Goal: Find contact information: Obtain details needed to contact an individual or organization

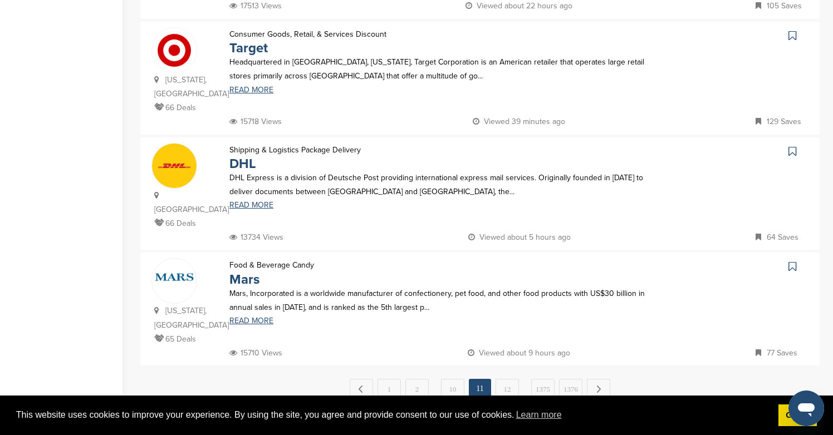
scroll to position [1115, 0]
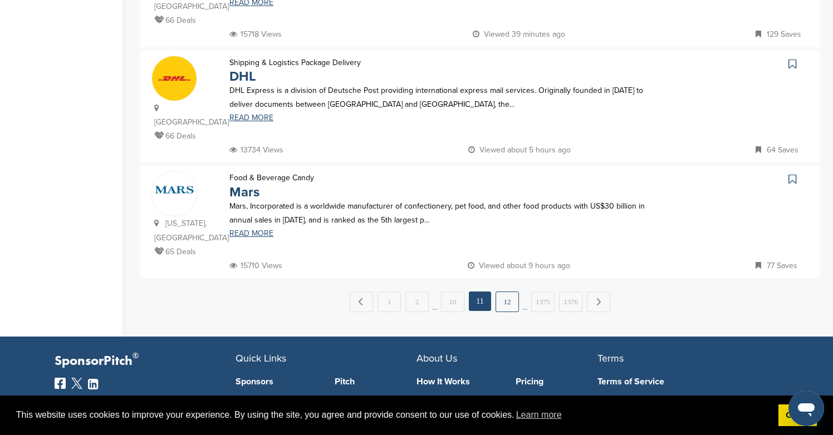
click at [498, 292] on link "12" at bounding box center [507, 302] width 23 height 21
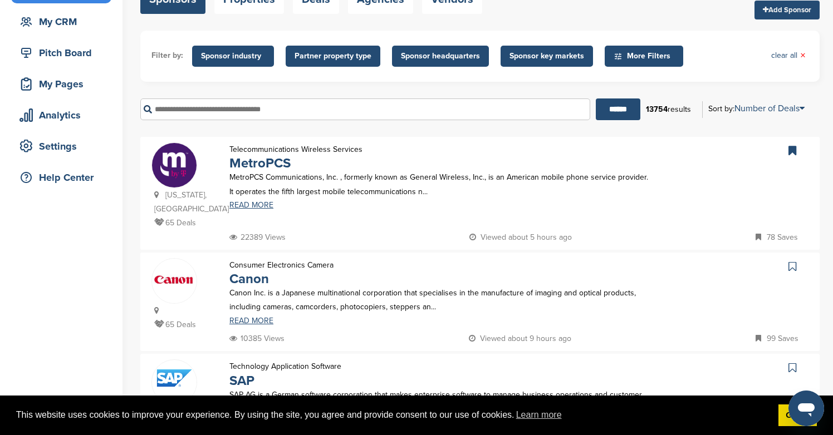
scroll to position [122, 0]
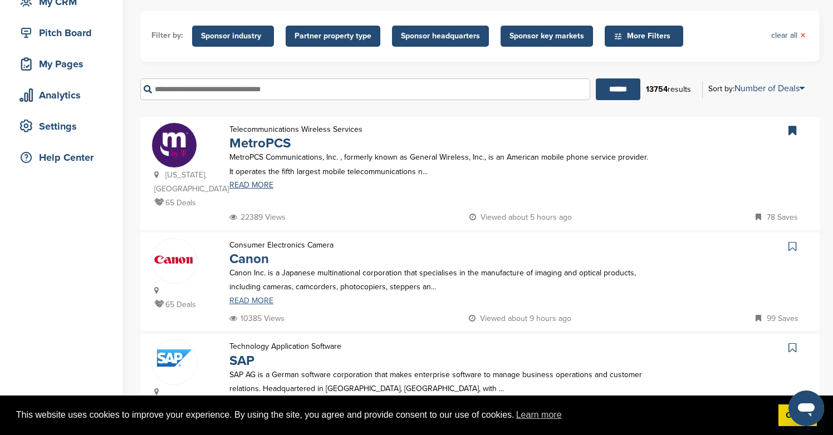
click at [236, 297] on link "READ MORE" at bounding box center [439, 301] width 420 height 8
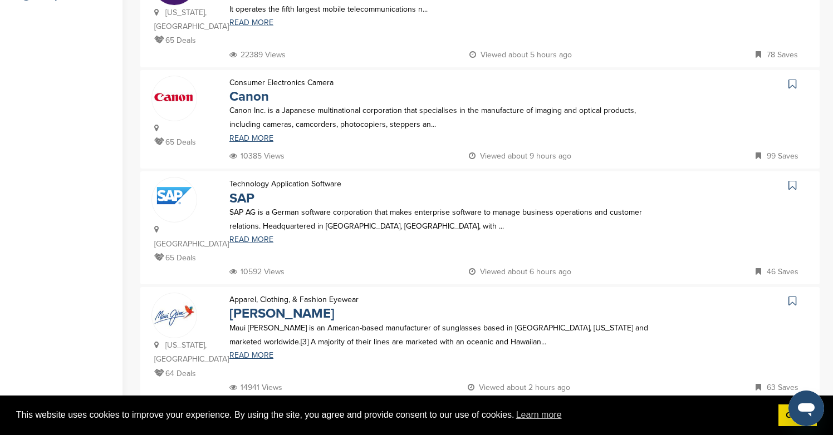
scroll to position [332, 0]
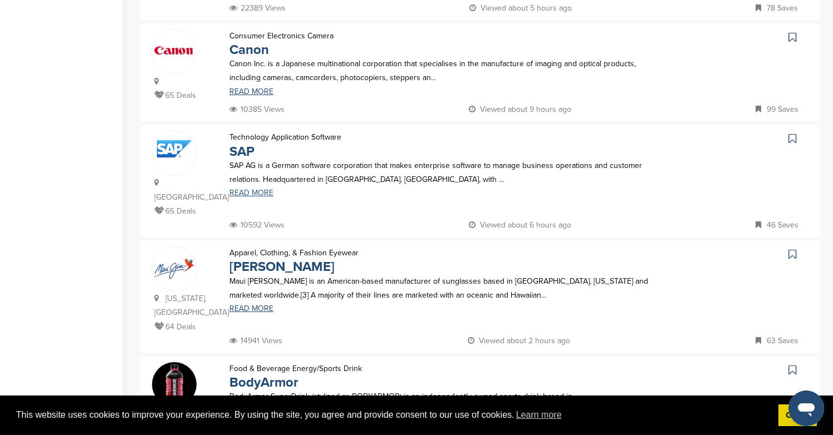
click at [259, 189] on link "READ MORE" at bounding box center [439, 193] width 420 height 8
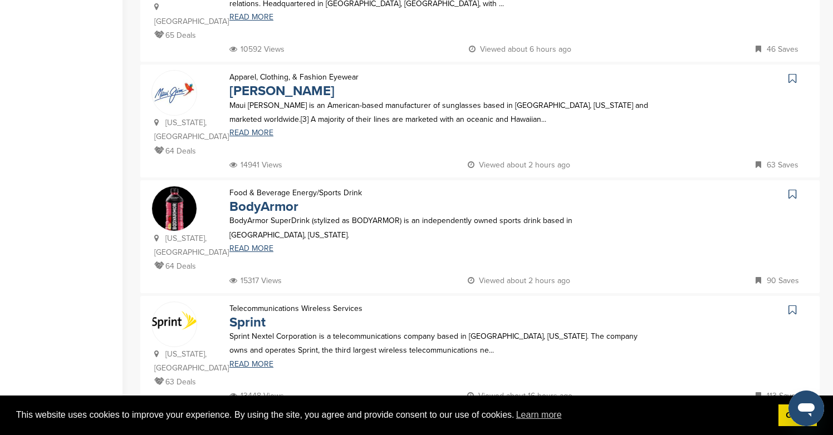
scroll to position [571, 0]
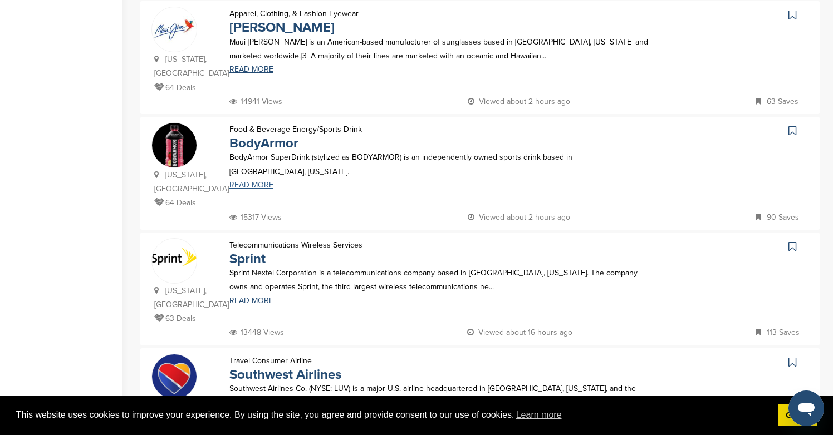
click at [257, 182] on link "READ MORE" at bounding box center [439, 186] width 420 height 8
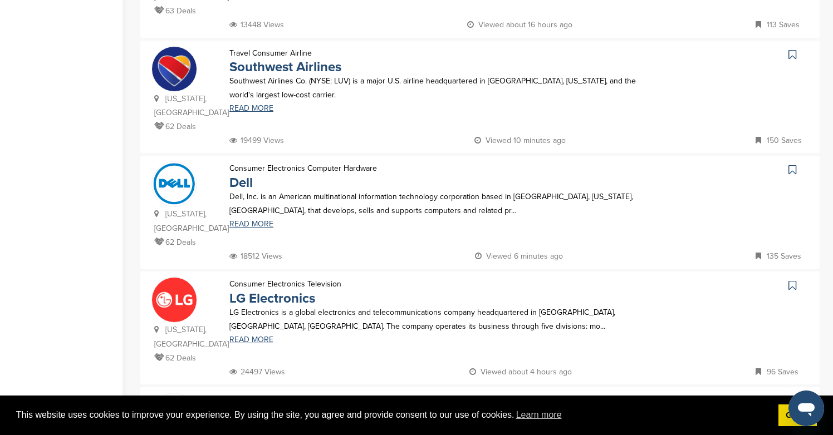
scroll to position [1016, 0]
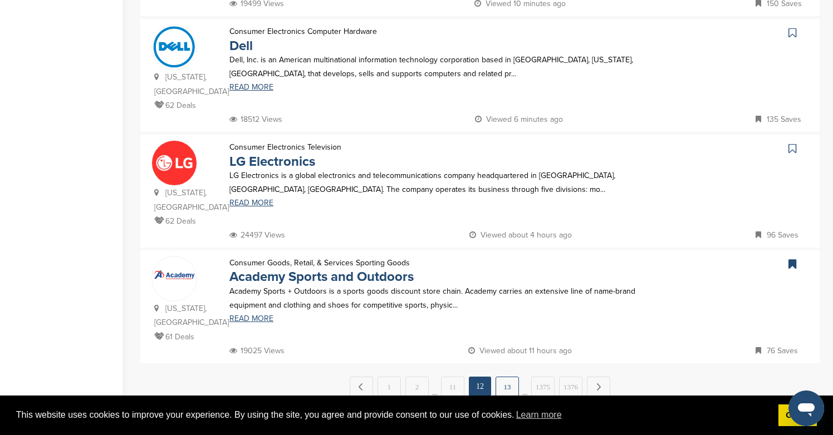
click at [506, 377] on link "13" at bounding box center [507, 387] width 23 height 21
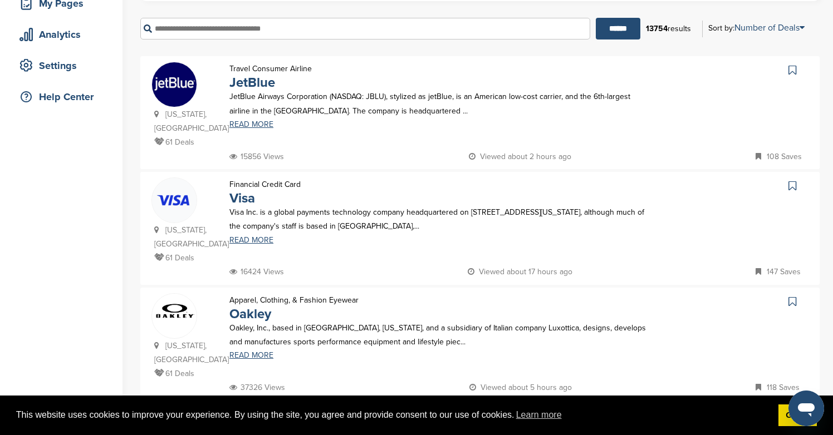
scroll to position [195, 0]
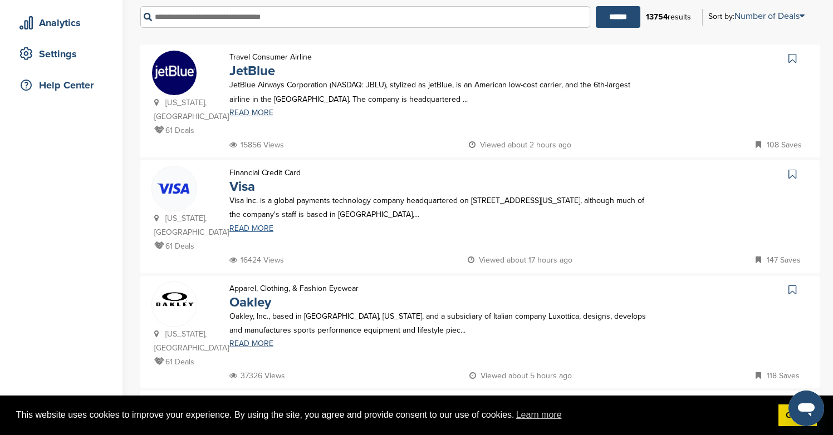
click at [259, 230] on link "READ MORE" at bounding box center [439, 229] width 420 height 8
click at [261, 348] on link "READ MORE" at bounding box center [439, 344] width 420 height 8
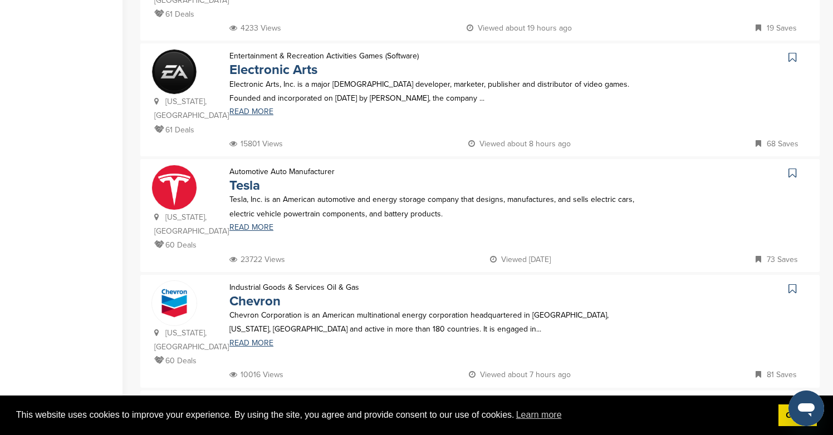
scroll to position [665, 0]
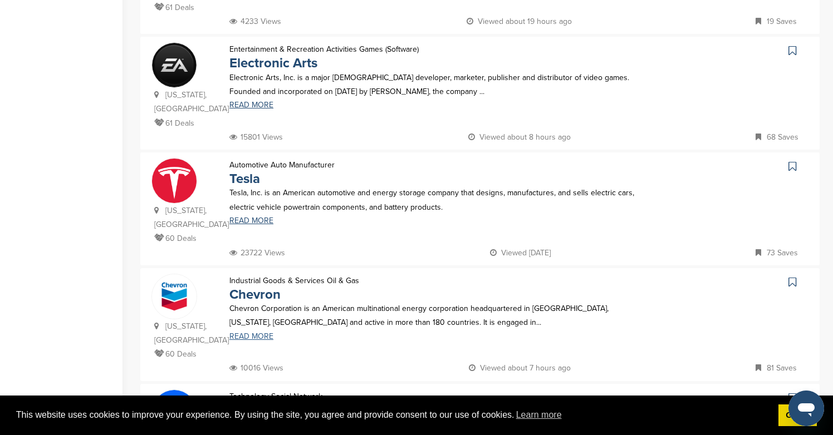
click at [260, 333] on link "READ MORE" at bounding box center [439, 337] width 420 height 8
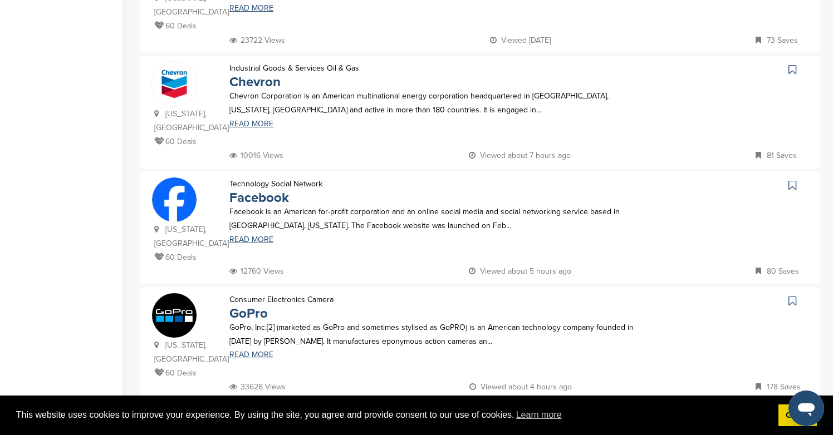
scroll to position [892, 0]
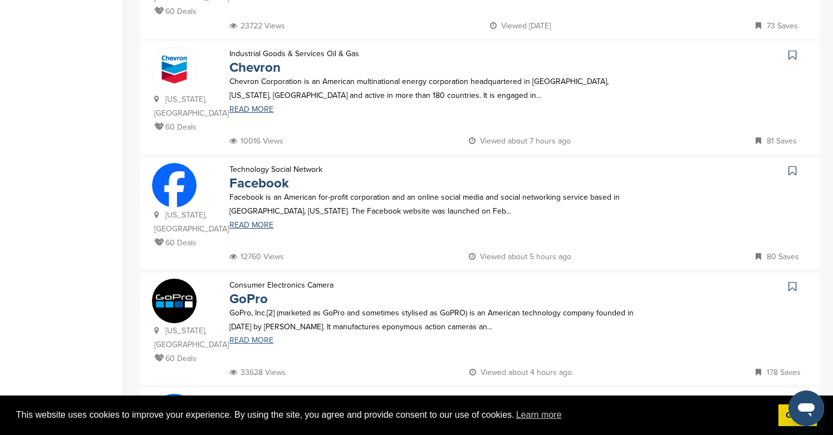
click at [256, 337] on link "READ MORE" at bounding box center [439, 341] width 420 height 8
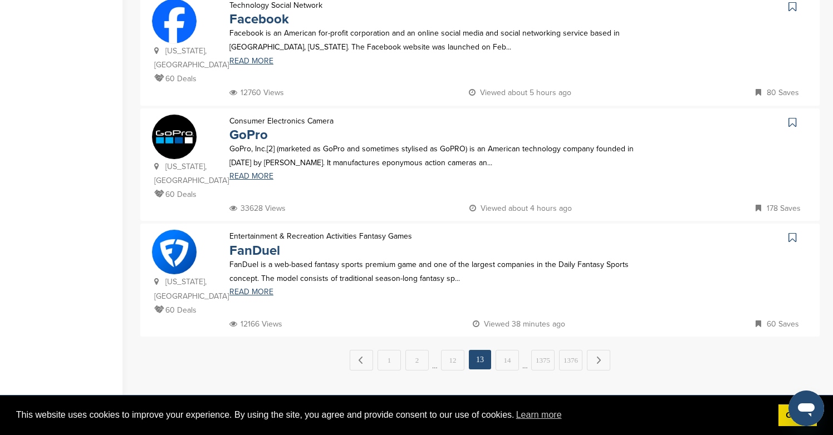
scroll to position [1106, 0]
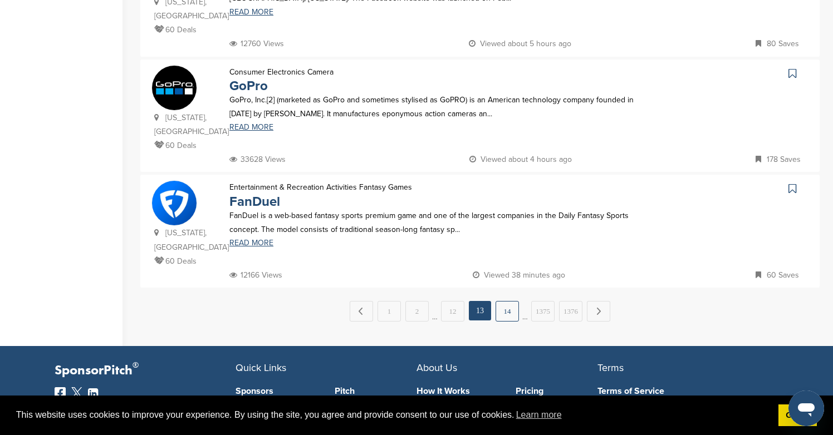
click at [501, 301] on link "14" at bounding box center [507, 311] width 23 height 21
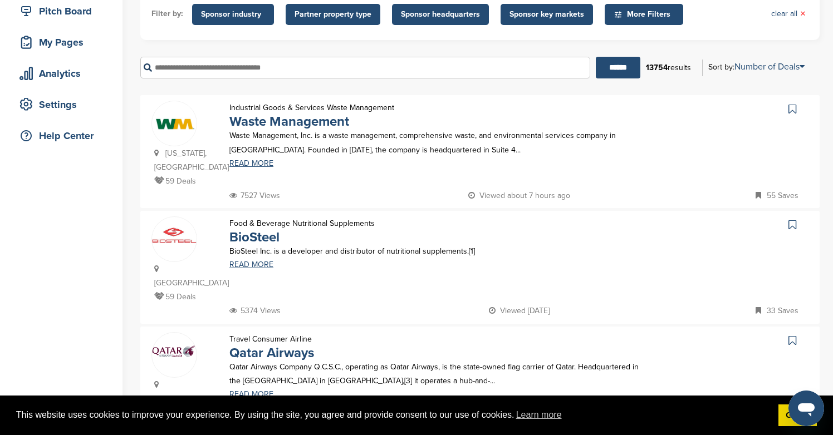
scroll to position [195, 0]
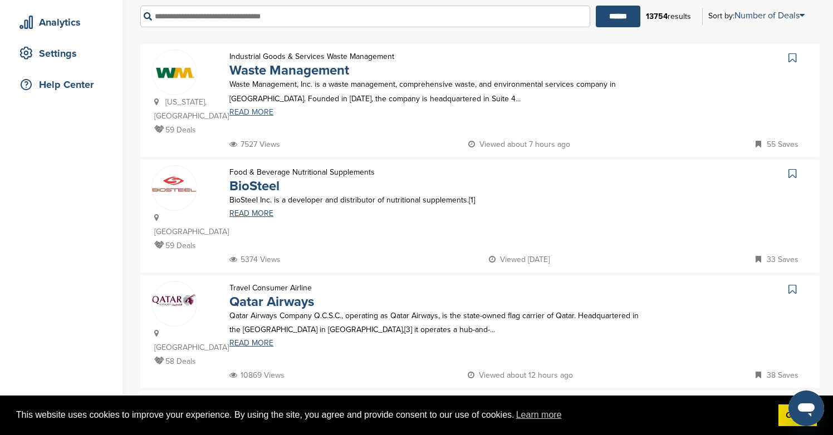
click at [253, 114] on link "READ MORE" at bounding box center [439, 113] width 420 height 8
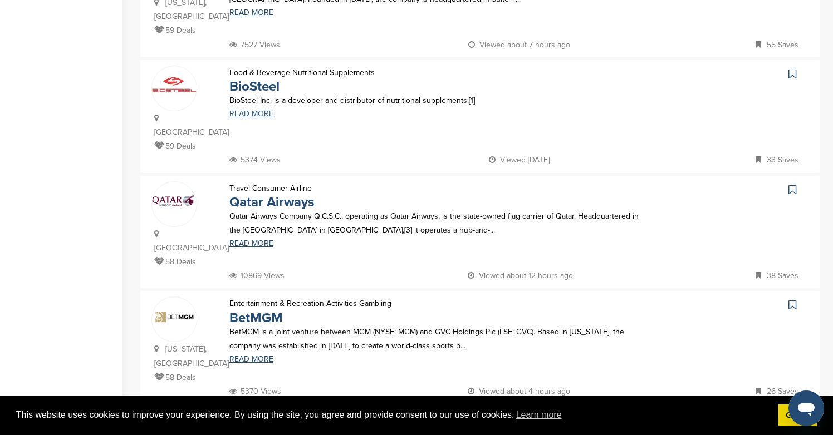
scroll to position [146, 0]
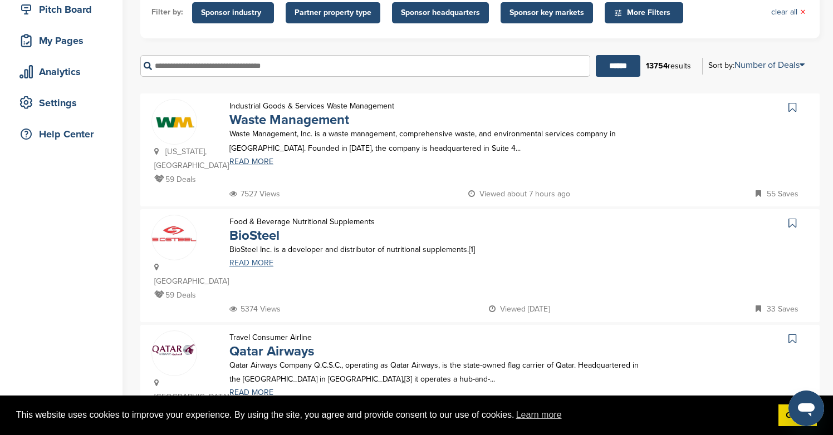
click at [258, 259] on link "READ MORE" at bounding box center [439, 263] width 420 height 8
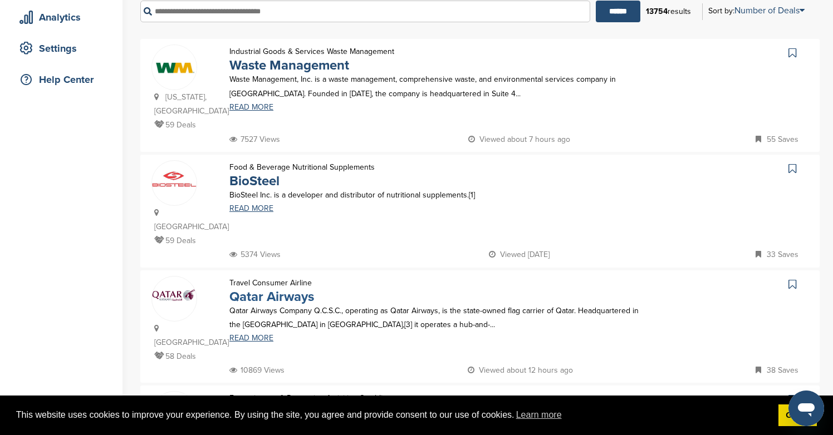
scroll to position [573, 0]
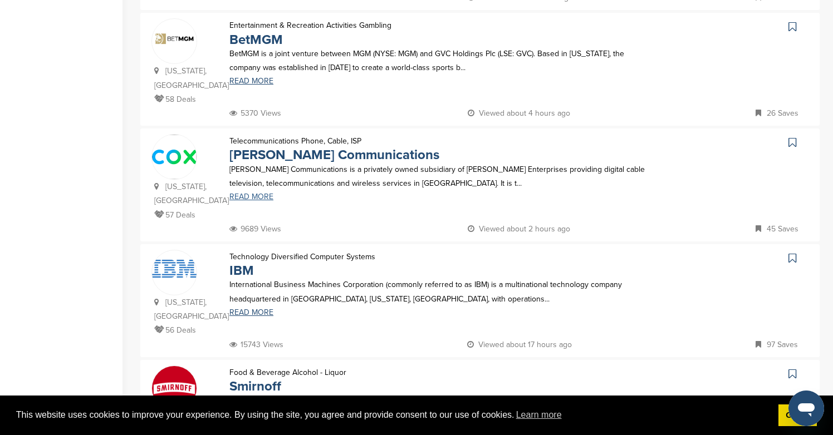
click at [257, 193] on link "READ MORE" at bounding box center [439, 197] width 420 height 8
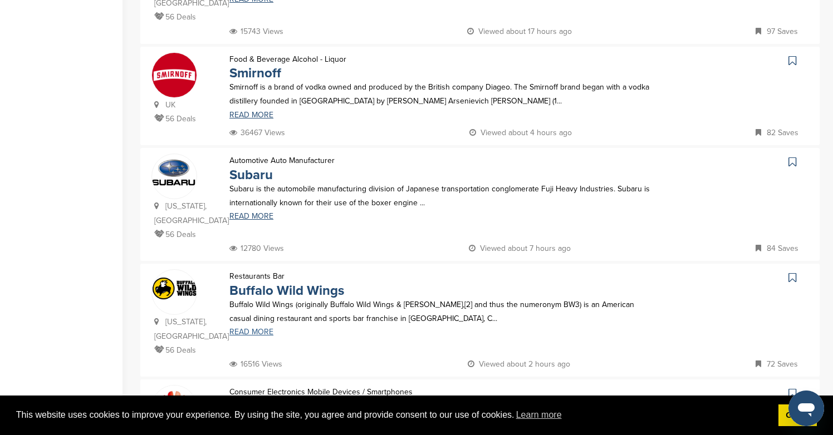
scroll to position [893, 0]
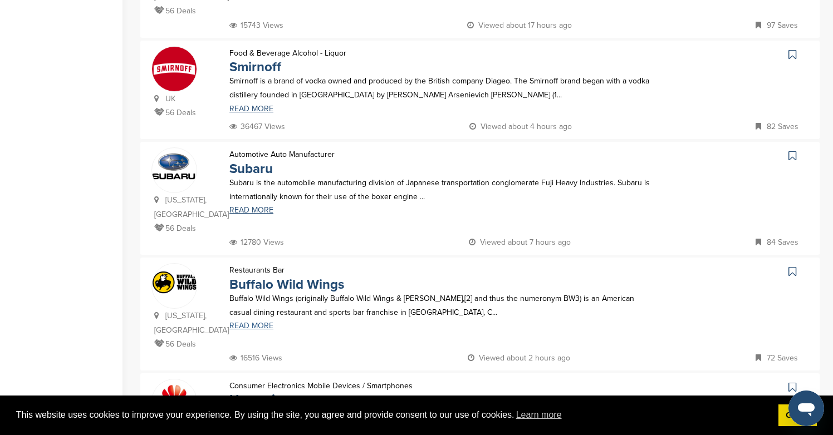
click at [242, 322] on link "READ MORE" at bounding box center [439, 326] width 420 height 8
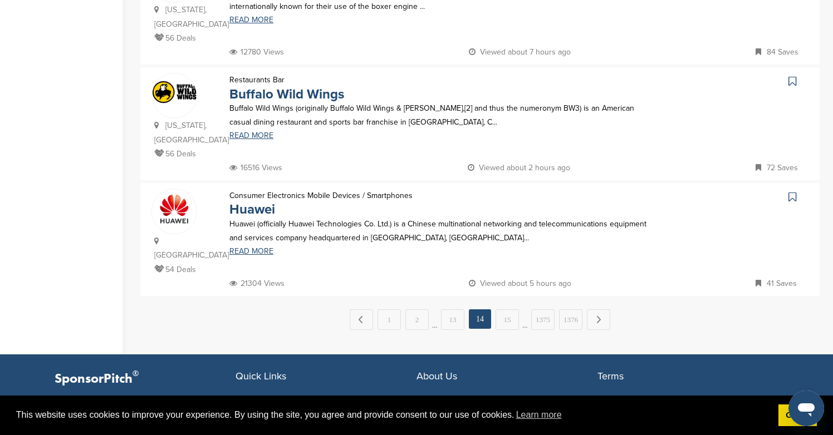
scroll to position [1190, 0]
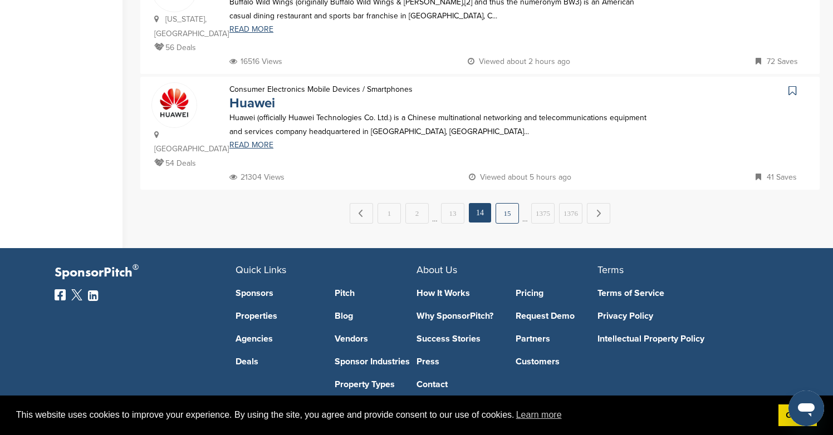
click at [509, 203] on link "15" at bounding box center [507, 213] width 23 height 21
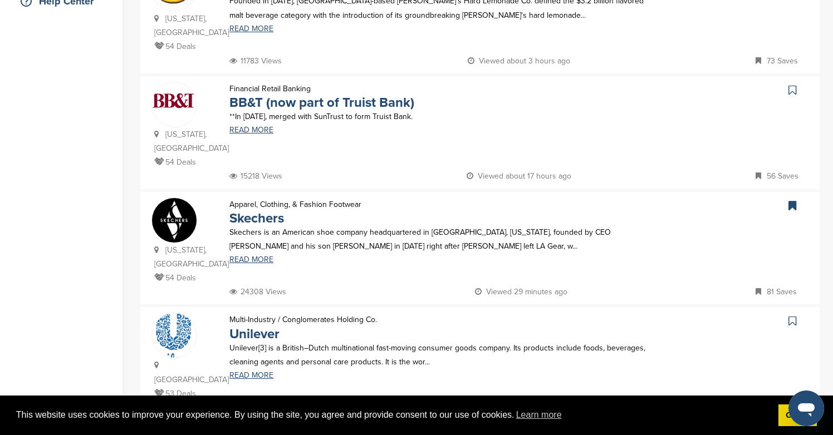
scroll to position [293, 0]
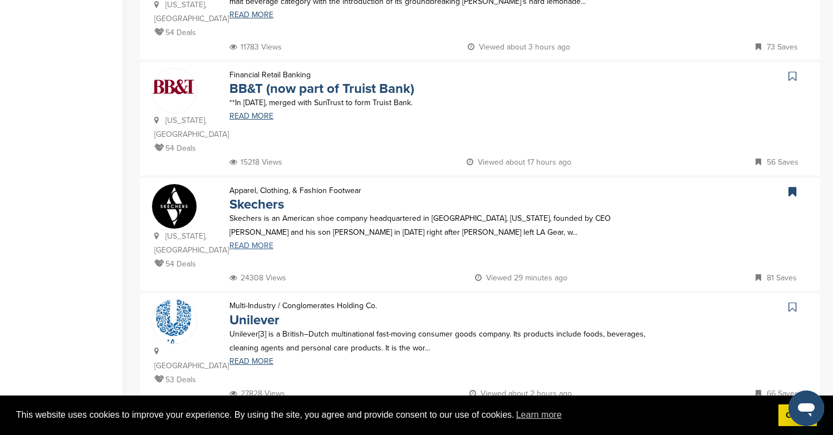
click at [252, 248] on link "READ MORE" at bounding box center [439, 246] width 420 height 8
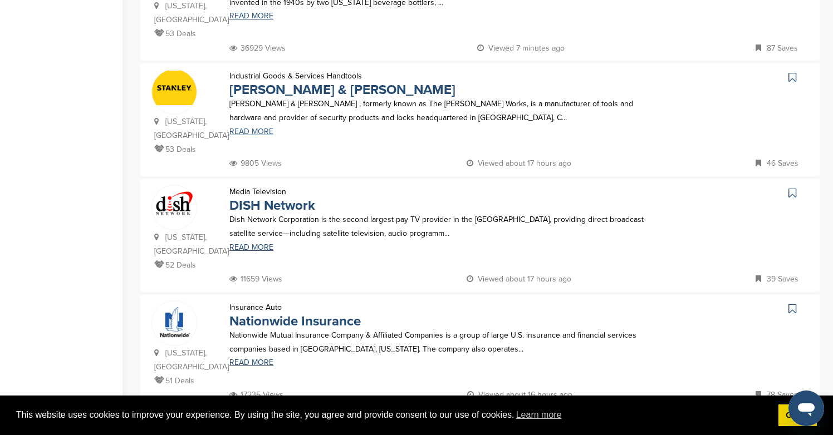
scroll to position [886, 0]
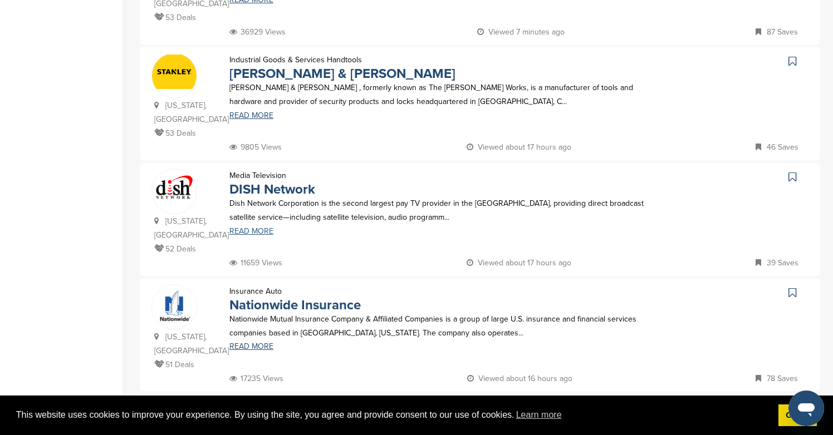
click at [261, 228] on link "READ MORE" at bounding box center [439, 232] width 420 height 8
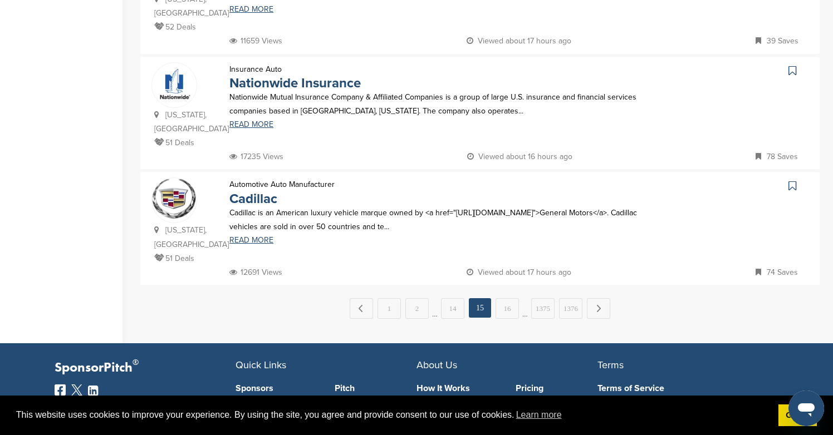
scroll to position [1090, 0]
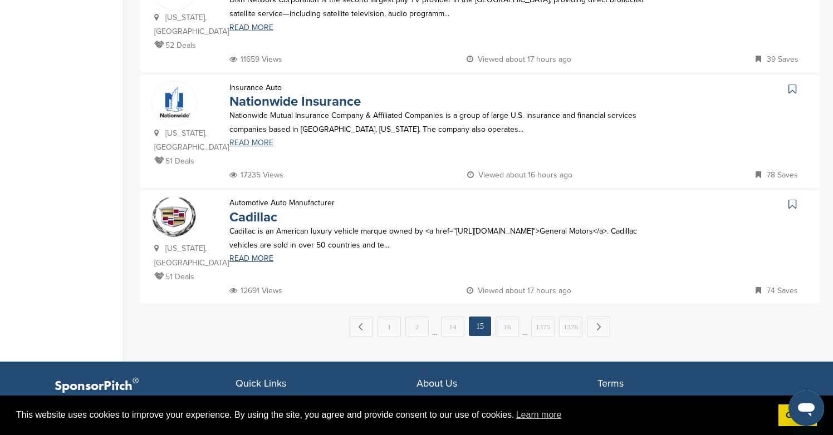
click at [263, 139] on link "READ MORE" at bounding box center [439, 143] width 420 height 8
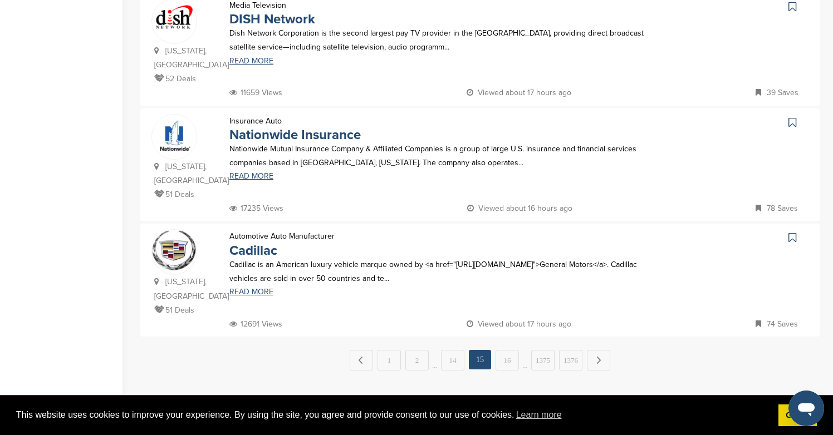
scroll to position [1056, 0]
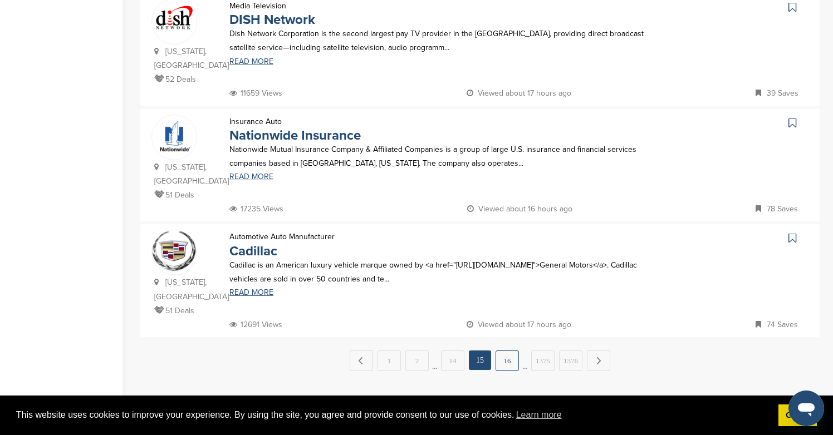
click at [516, 351] on link "16" at bounding box center [507, 361] width 23 height 21
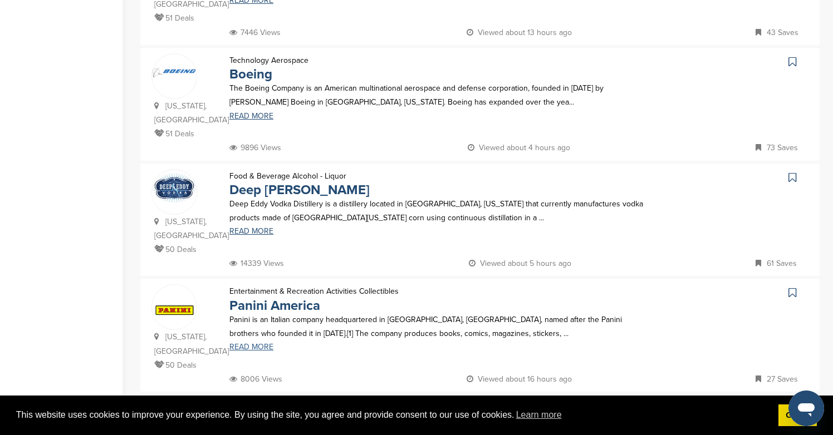
scroll to position [552, 0]
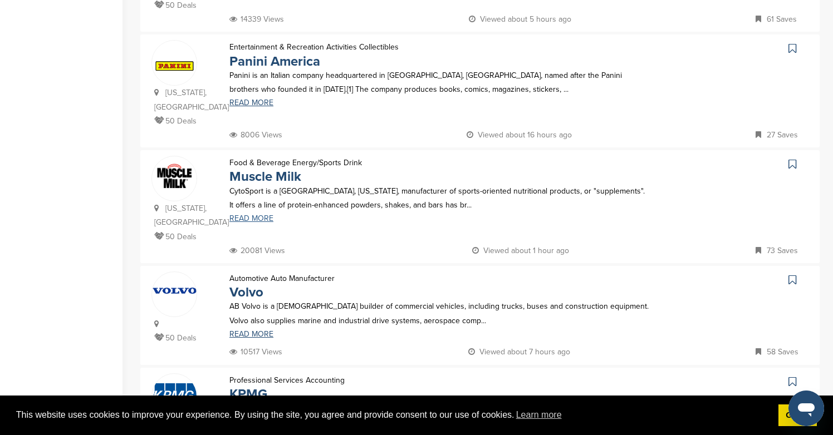
click at [258, 215] on link "READ MORE" at bounding box center [439, 219] width 420 height 8
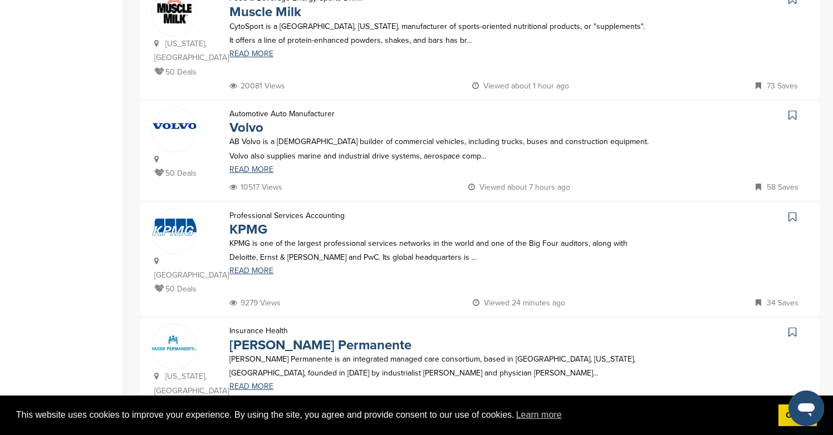
scroll to position [737, 0]
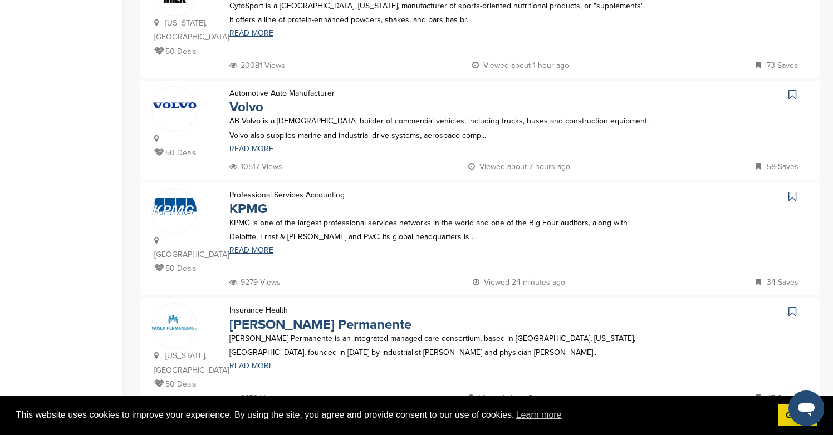
click at [244, 303] on div "Insurance Health Kaiser Permanente Kaiser Permanente is an integrated managed c…" at bounding box center [439, 347] width 443 height 88
click at [245, 362] on link "READ MORE" at bounding box center [439, 366] width 420 height 8
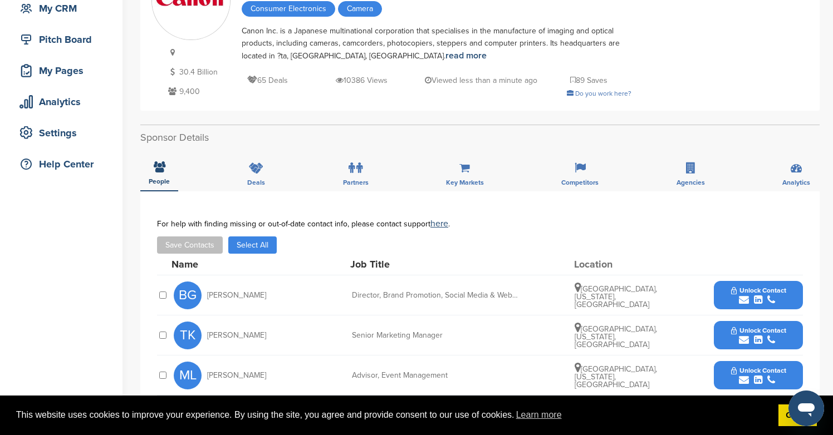
scroll to position [318, 0]
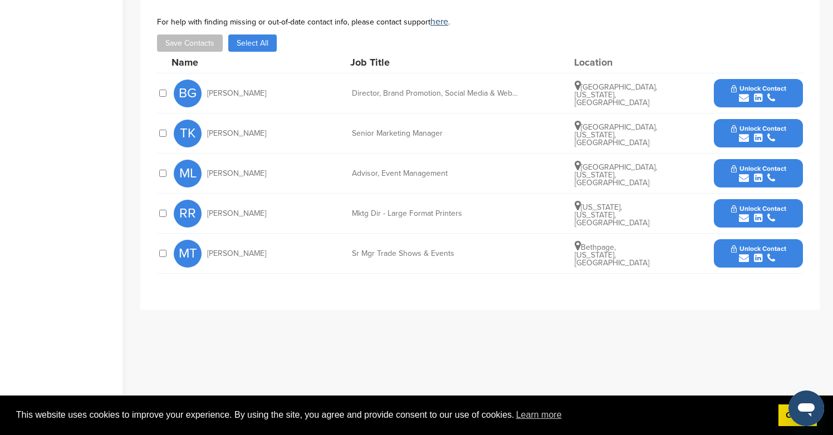
click at [750, 103] on div "submit" at bounding box center [758, 98] width 55 height 11
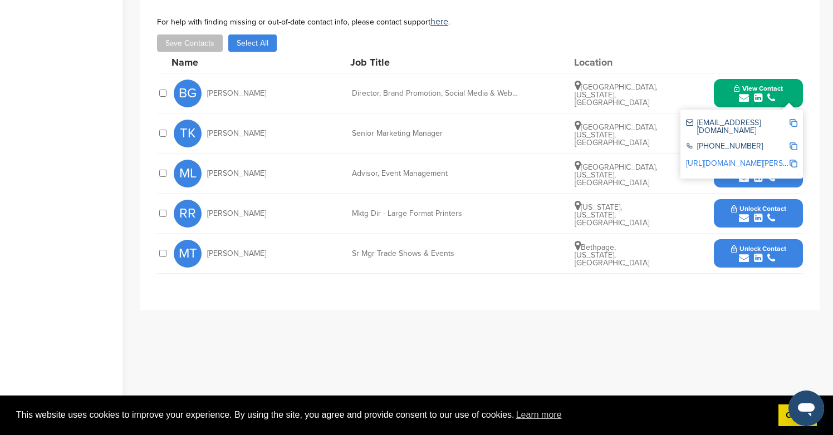
click at [765, 208] on span "Unlock Contact" at bounding box center [758, 209] width 55 height 8
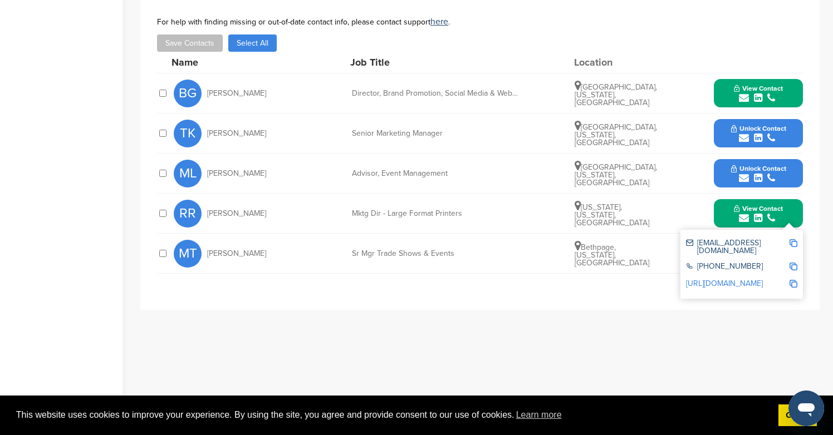
click at [767, 138] on icon "submit" at bounding box center [771, 138] width 8 height 10
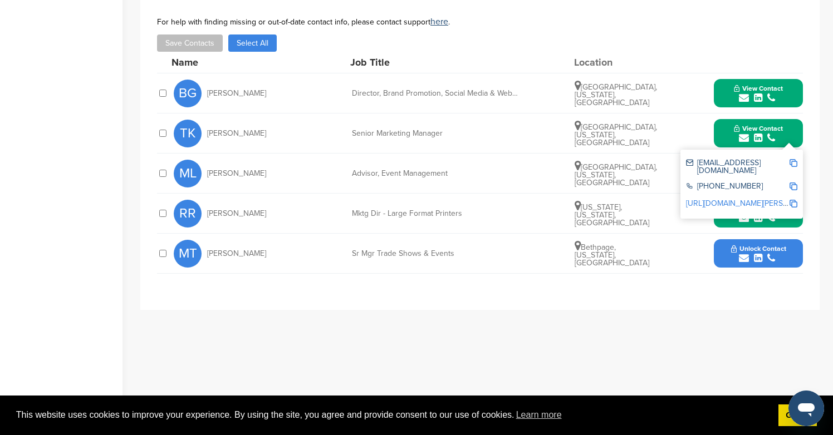
click at [774, 261] on icon "submit" at bounding box center [771, 258] width 8 height 10
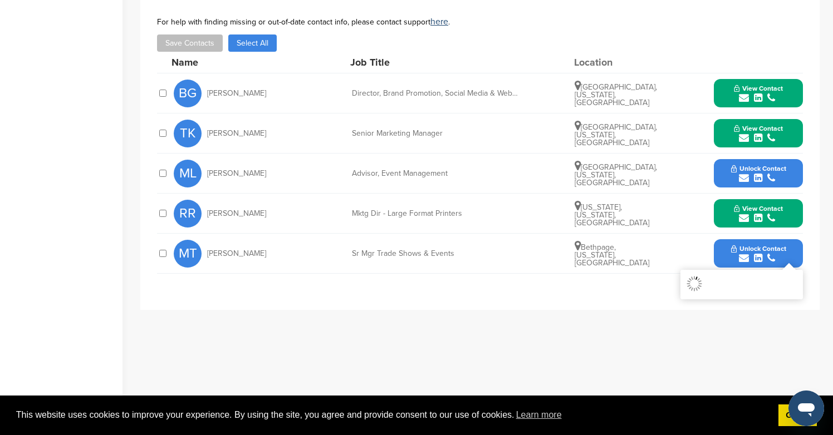
click at [769, 176] on icon "submit" at bounding box center [771, 178] width 8 height 10
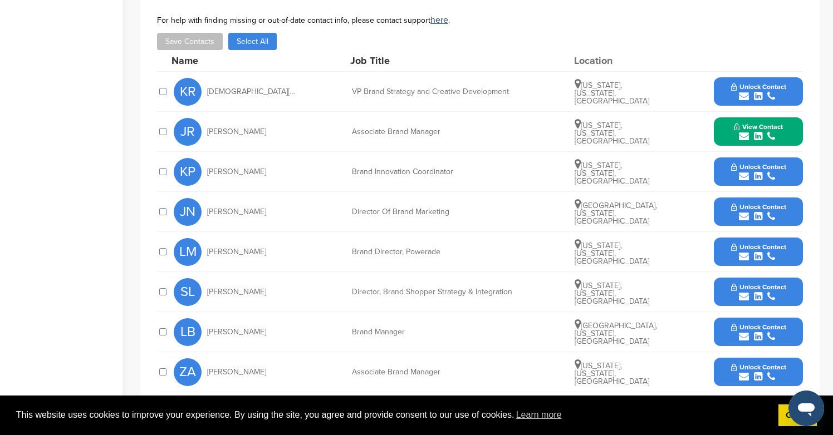
scroll to position [560, 0]
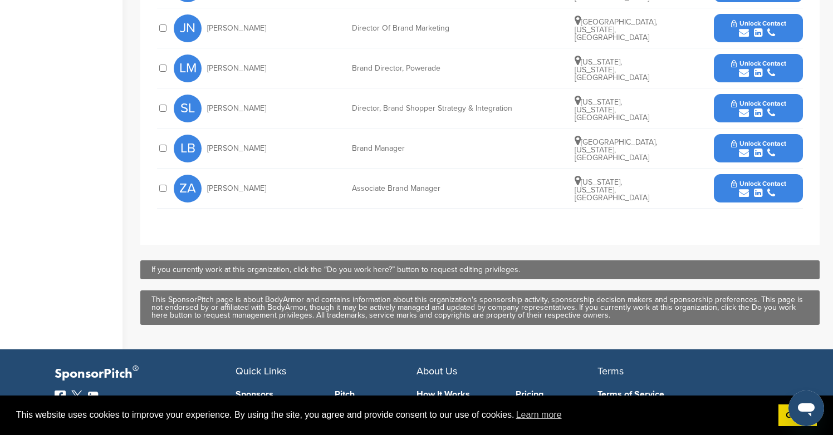
click at [742, 187] on span "Unlock Contact" at bounding box center [758, 184] width 55 height 8
click at [747, 31] on icon "submit" at bounding box center [744, 33] width 10 height 10
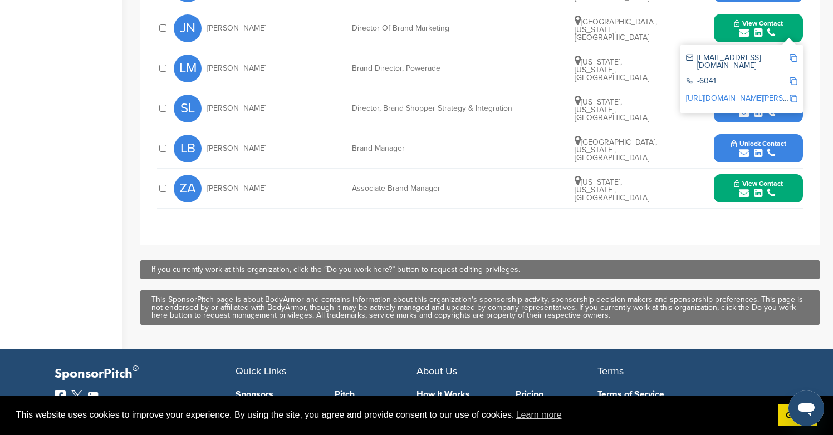
click at [761, 113] on icon "submit" at bounding box center [758, 113] width 8 height 10
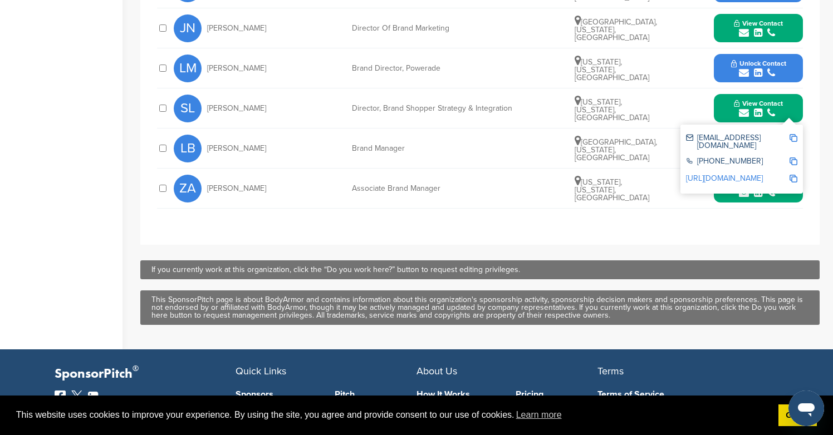
click at [754, 67] on span "Unlock Contact" at bounding box center [758, 64] width 55 height 8
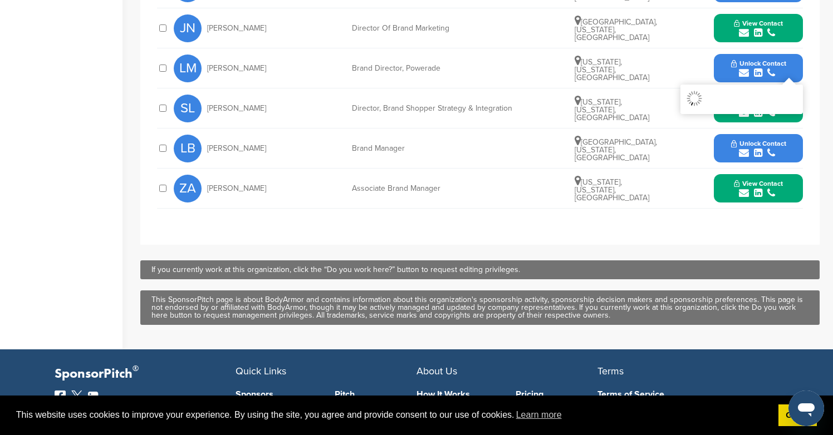
click at [758, 147] on span "Unlock Contact" at bounding box center [758, 144] width 55 height 8
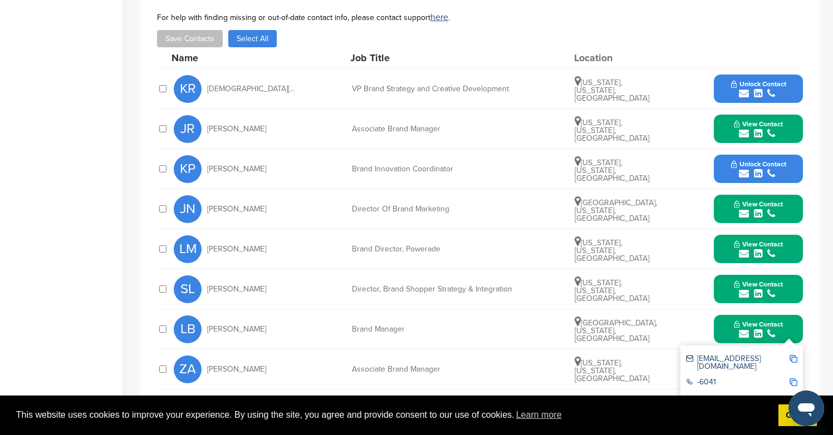
scroll to position [315, 0]
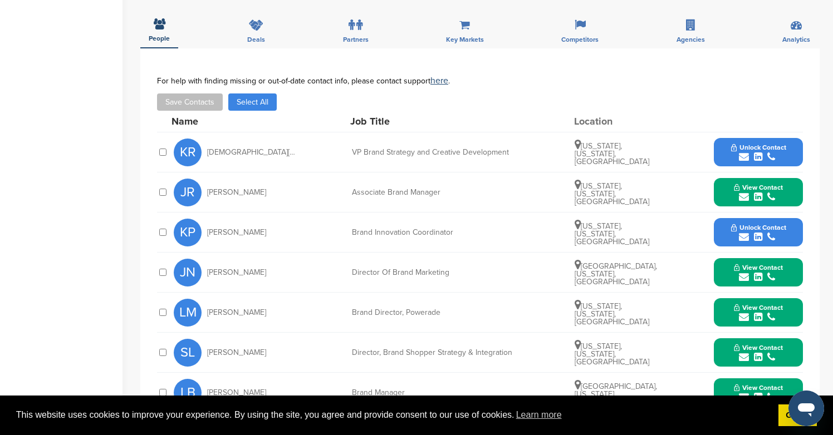
click at [761, 152] on icon "submit" at bounding box center [758, 157] width 8 height 10
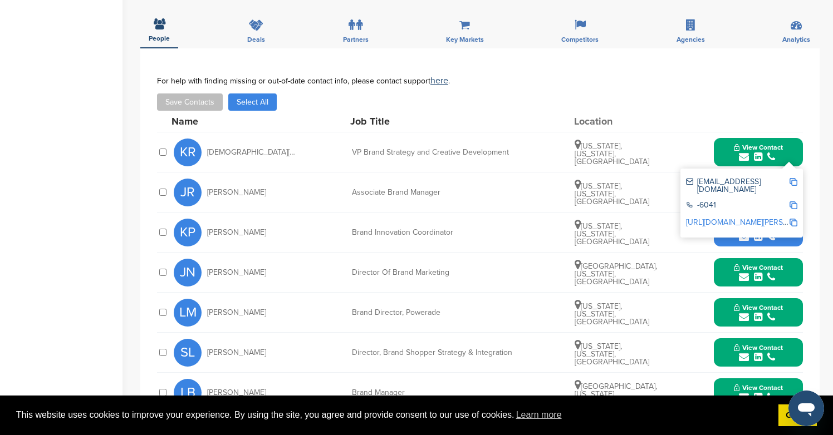
click at [761, 241] on icon "submit" at bounding box center [758, 237] width 8 height 10
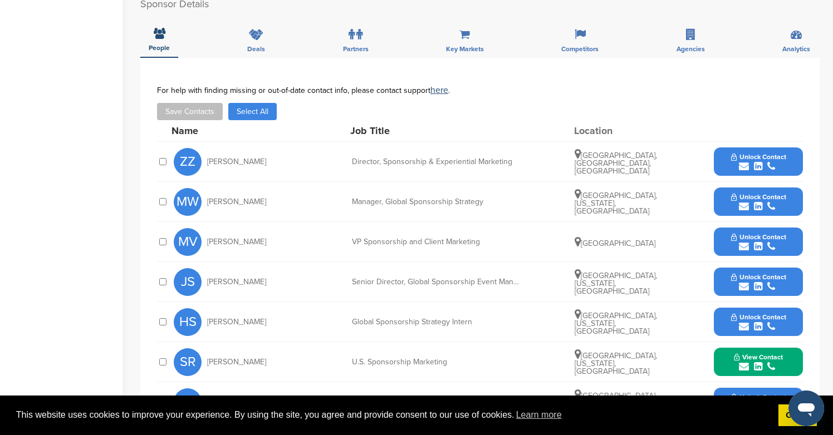
scroll to position [405, 0]
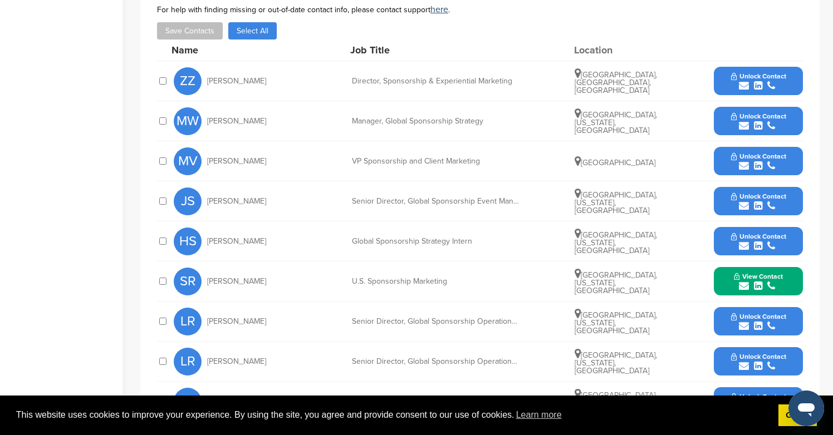
click at [761, 73] on span "Unlock Contact" at bounding box center [758, 76] width 55 height 8
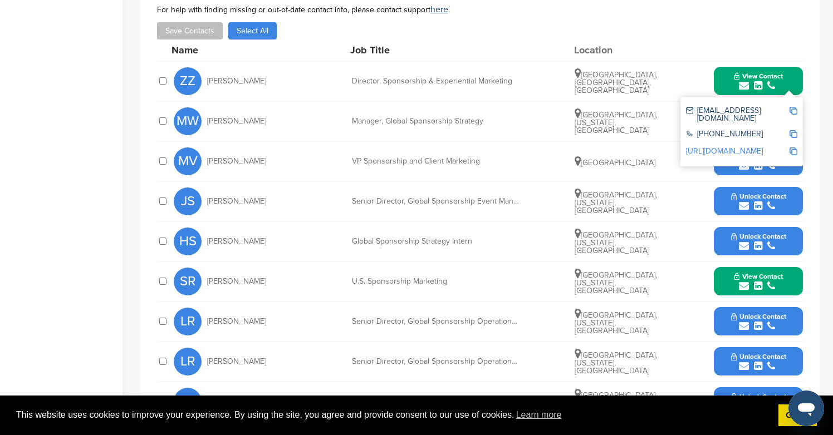
click at [779, 237] on span "Unlock Contact" at bounding box center [758, 237] width 55 height 8
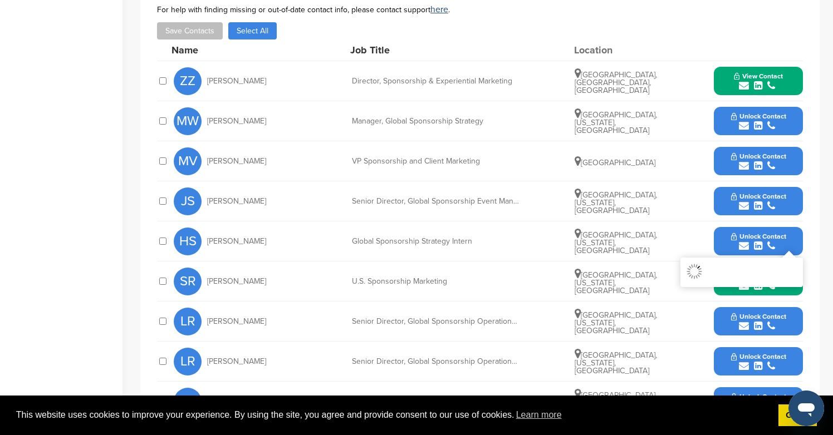
click at [775, 117] on span "Unlock Contact" at bounding box center [758, 116] width 55 height 8
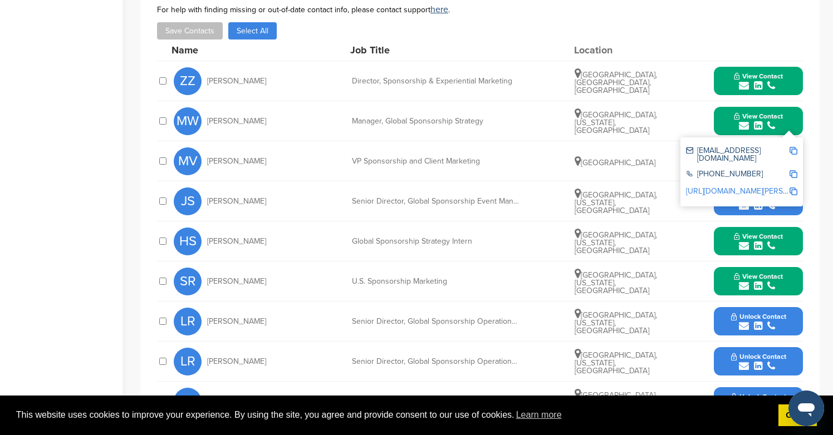
click at [777, 209] on div "submit" at bounding box center [758, 206] width 55 height 11
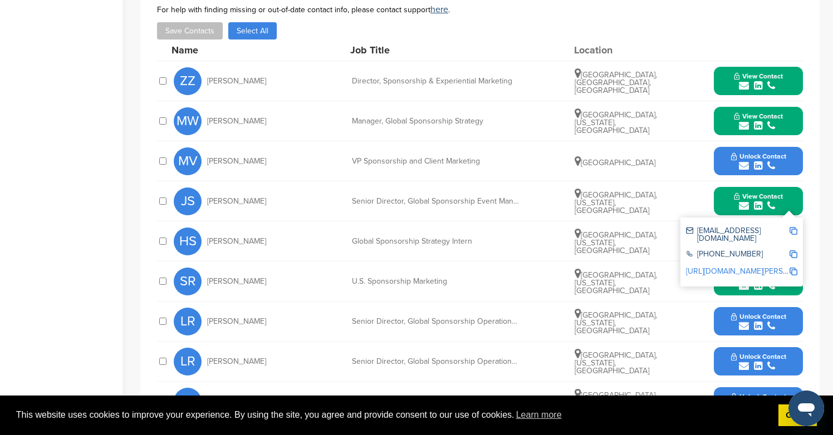
click at [774, 167] on icon "submit" at bounding box center [771, 166] width 8 height 10
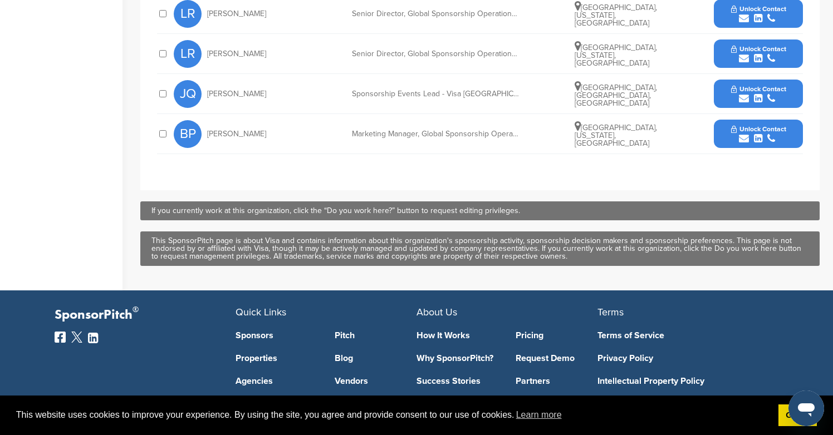
click at [772, 132] on span "Unlock Contact" at bounding box center [758, 129] width 55 height 8
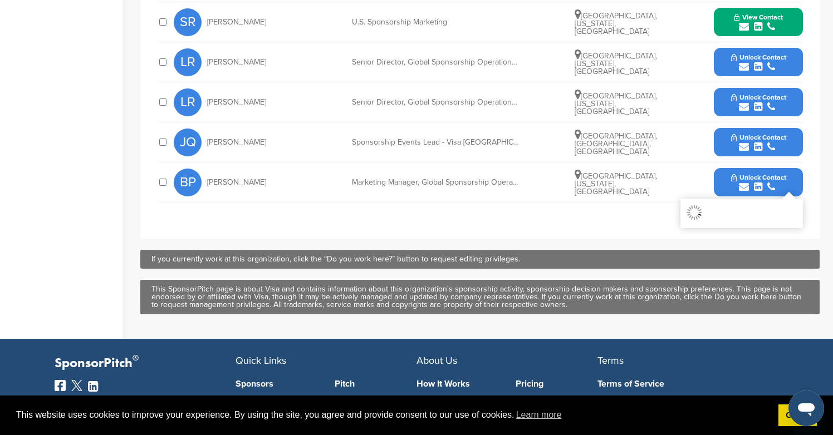
scroll to position [651, 0]
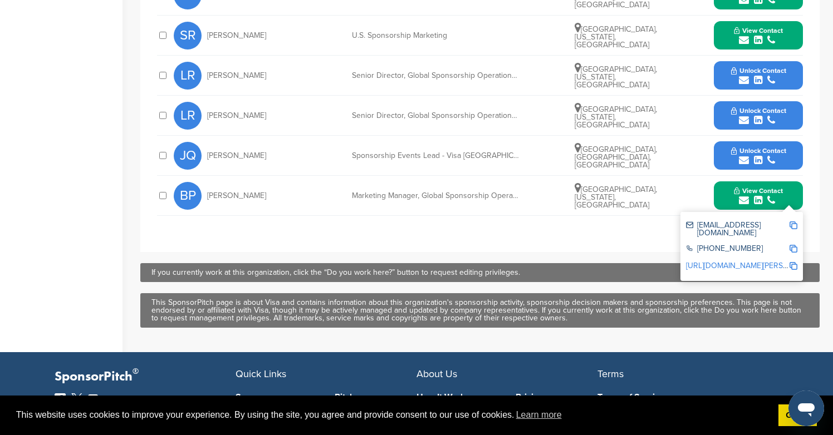
click at [769, 86] on button "Unlock Contact" at bounding box center [759, 75] width 82 height 33
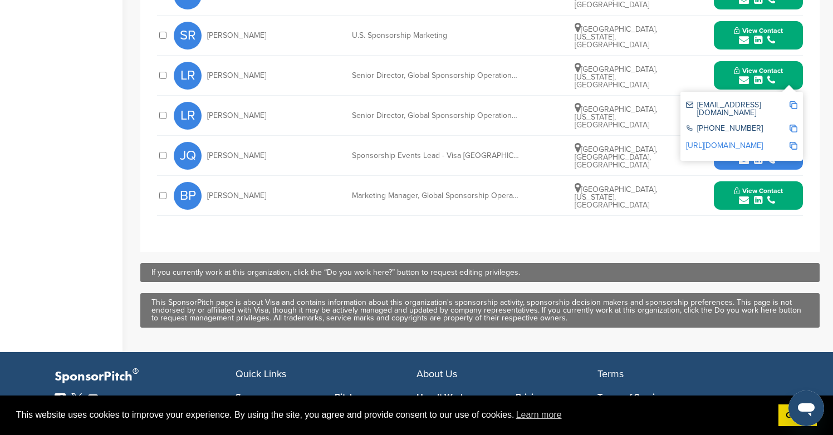
click at [777, 166] on div "submit" at bounding box center [758, 160] width 55 height 11
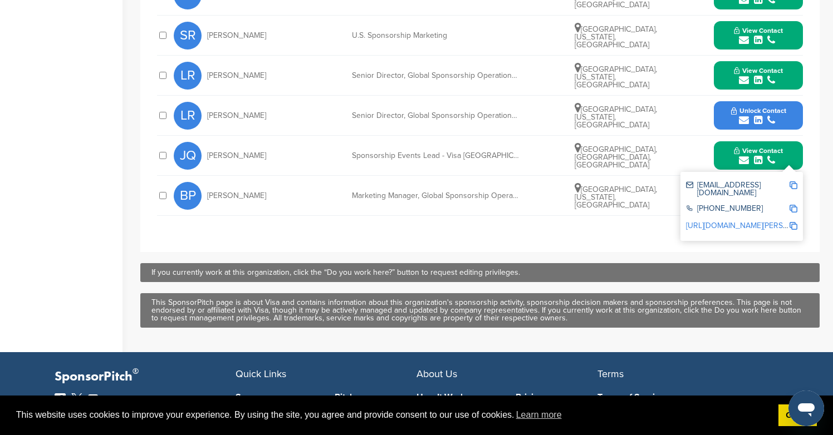
click at [775, 126] on div "submit" at bounding box center [758, 120] width 55 height 11
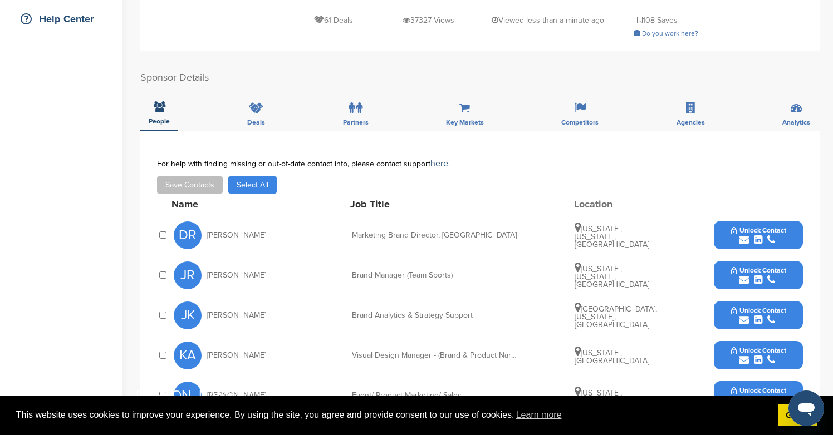
scroll to position [372, 0]
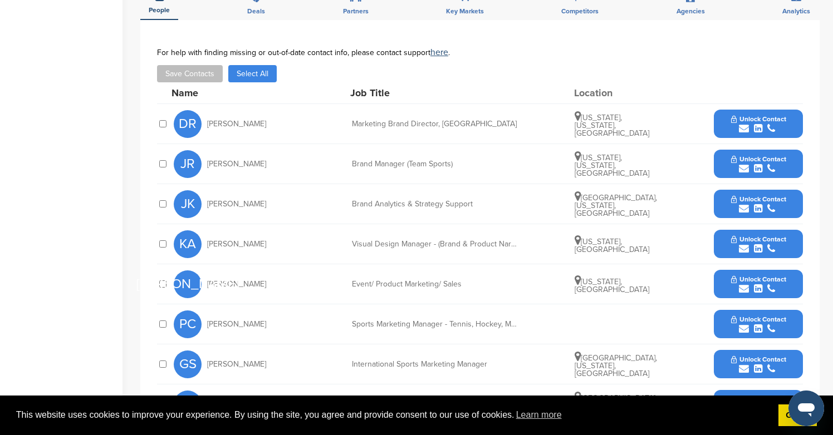
click at [744, 316] on span "Unlock Contact" at bounding box center [758, 320] width 55 height 8
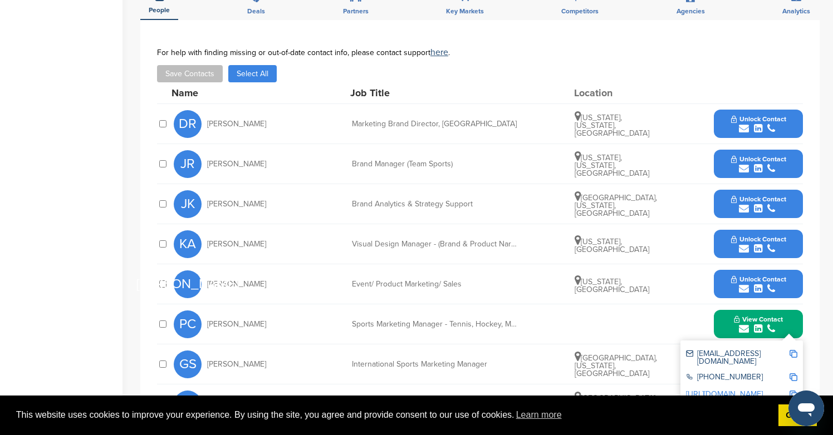
click at [746, 124] on icon "submit" at bounding box center [744, 129] width 10 height 10
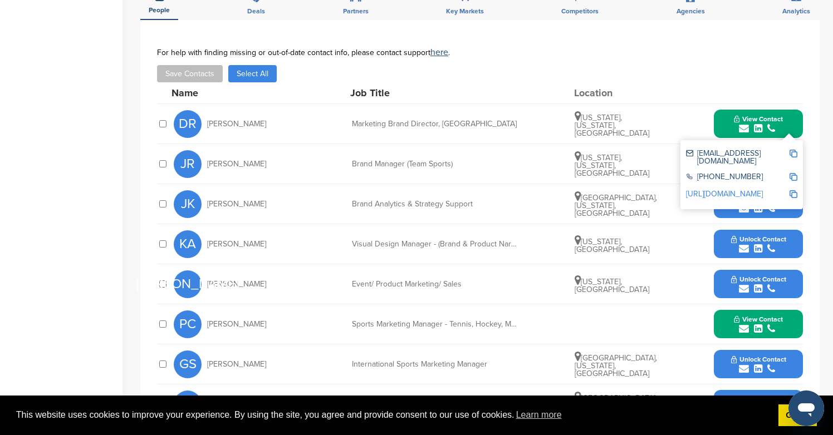
click at [753, 284] on div "submit" at bounding box center [758, 289] width 55 height 11
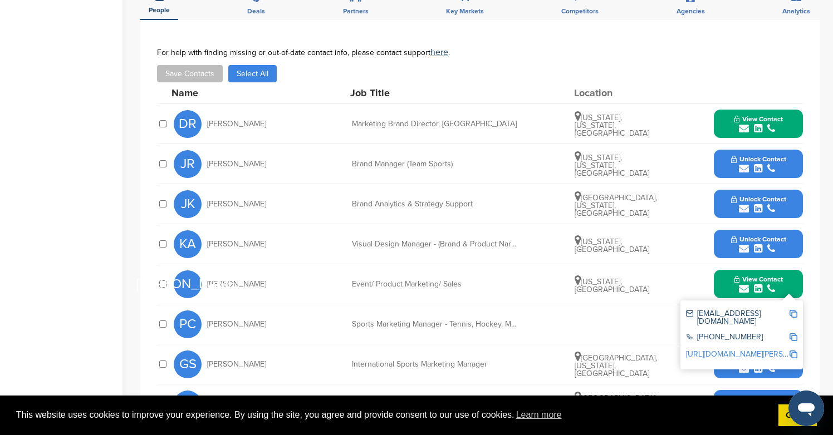
click at [754, 164] on icon "submit" at bounding box center [758, 169] width 8 height 10
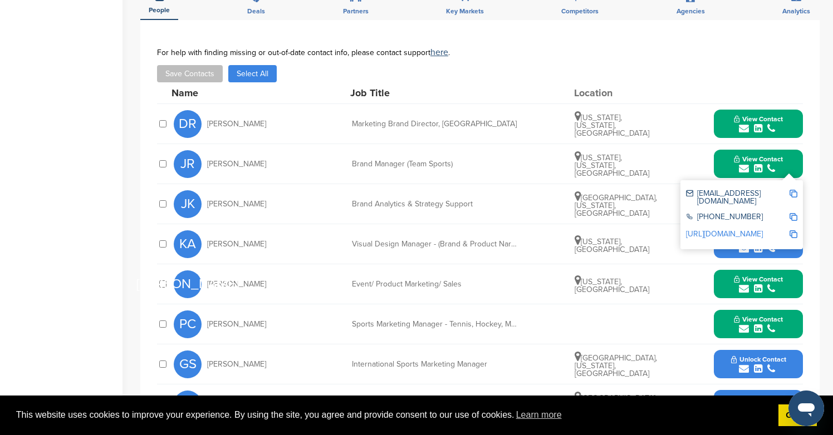
click at [778, 242] on button "Unlock Contact" at bounding box center [759, 244] width 82 height 33
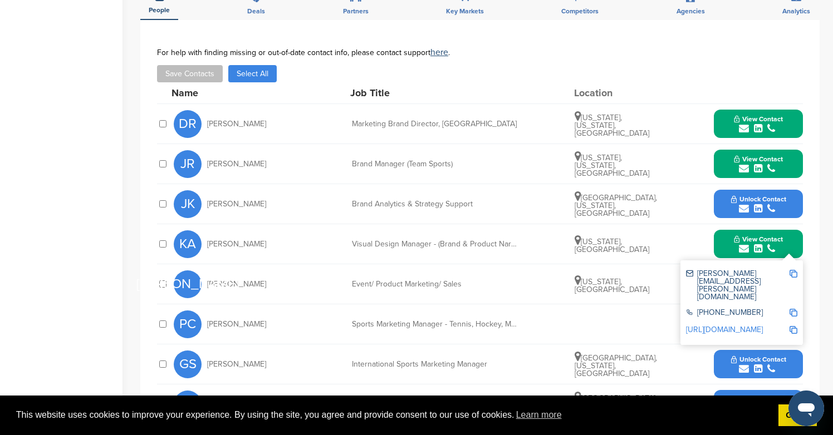
click at [767, 195] on span "Unlock Contact" at bounding box center [758, 199] width 55 height 8
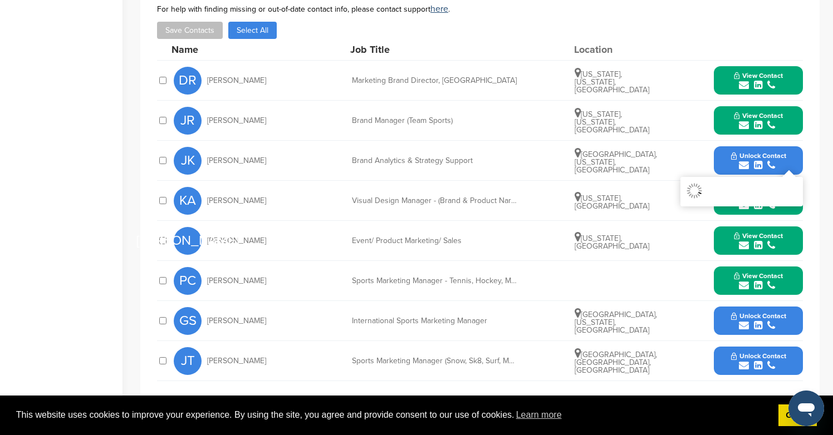
scroll to position [565, 0]
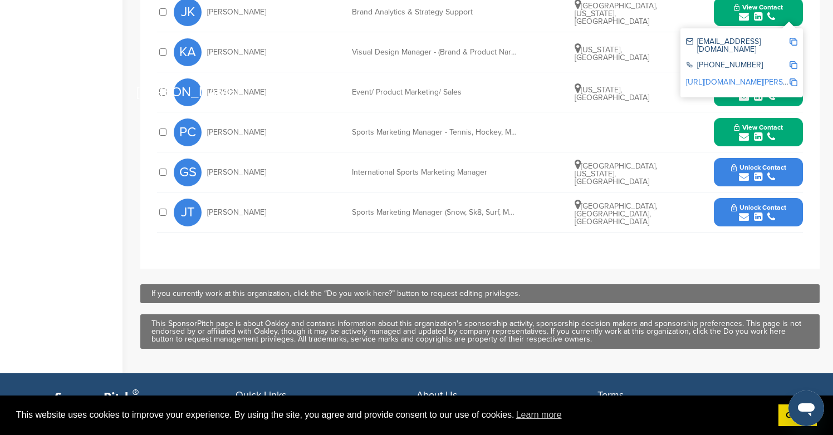
click at [770, 204] on span "Unlock Contact" at bounding box center [758, 208] width 55 height 8
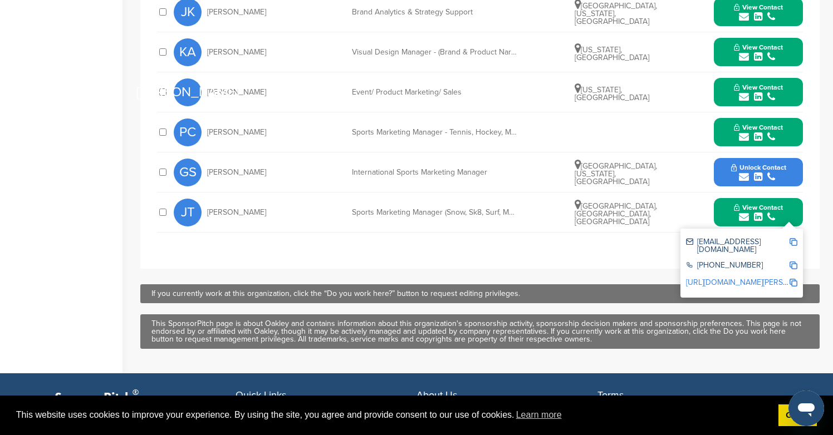
click at [770, 164] on span "Unlock Contact" at bounding box center [758, 168] width 55 height 8
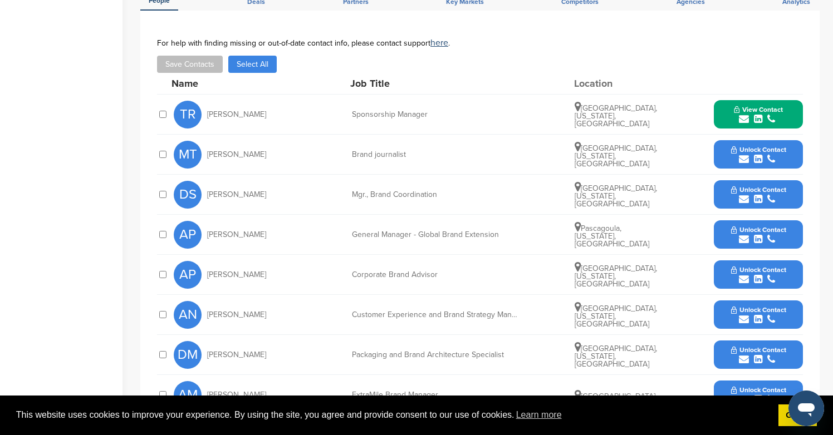
scroll to position [462, 0]
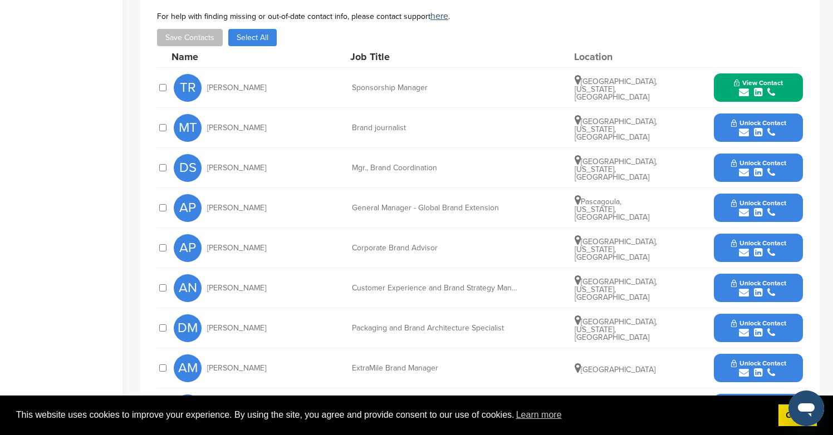
click at [750, 272] on button "Unlock Contact" at bounding box center [759, 288] width 82 height 33
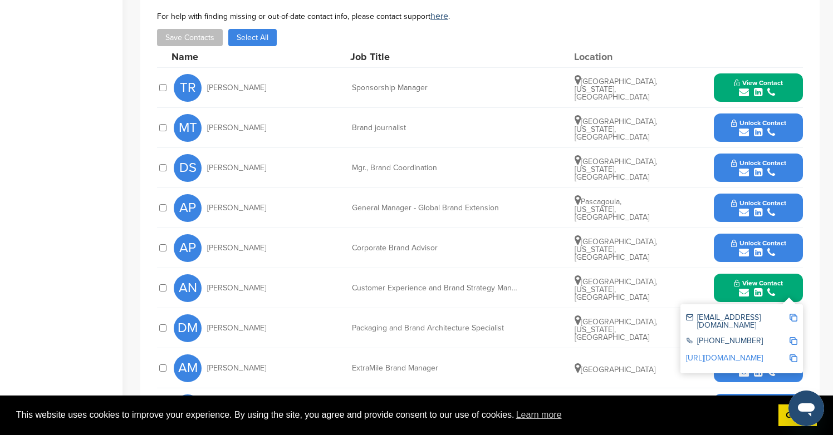
click at [768, 127] on icon "submit" at bounding box center [771, 132] width 8 height 10
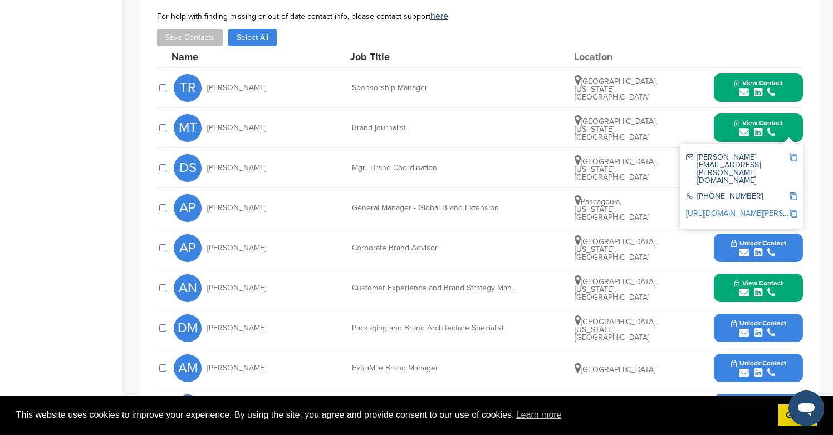
click at [773, 232] on button "Unlock Contact" at bounding box center [759, 248] width 82 height 33
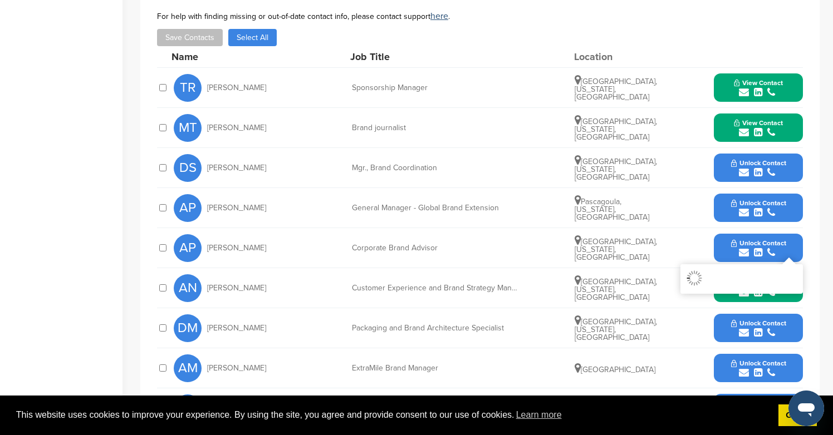
click at [773, 168] on icon "submit" at bounding box center [771, 173] width 8 height 10
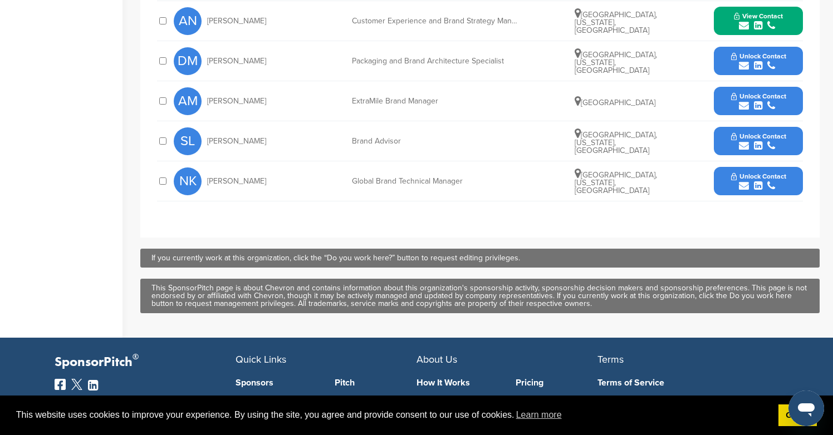
scroll to position [676, 0]
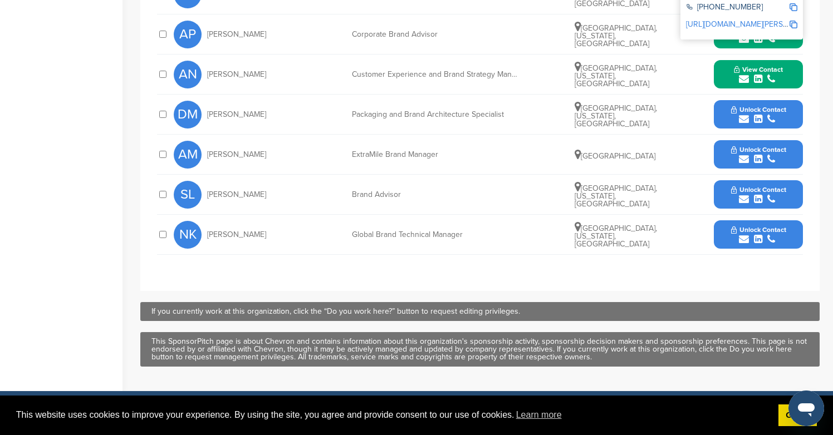
click at [773, 154] on icon "submit" at bounding box center [771, 159] width 8 height 10
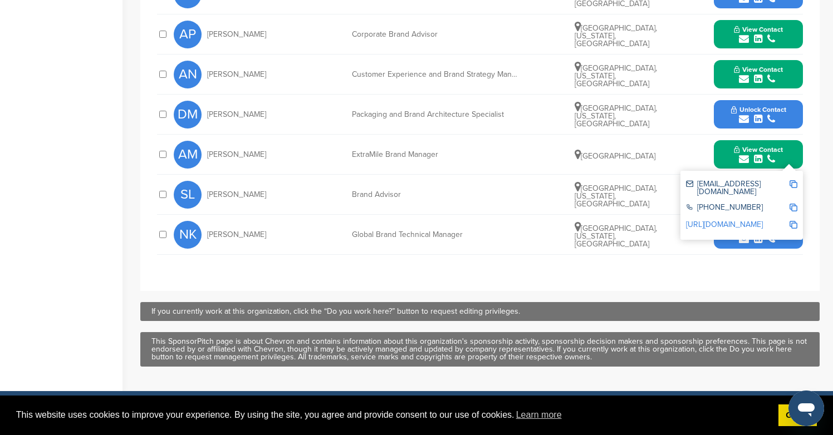
click at [778, 218] on div "[EMAIL_ADDRESS][DOMAIN_NAME] [PHONE_NUMBER] [URL][DOMAIN_NAME]" at bounding box center [741, 205] width 122 height 69
click at [778, 234] on div "submit" at bounding box center [758, 239] width 55 height 11
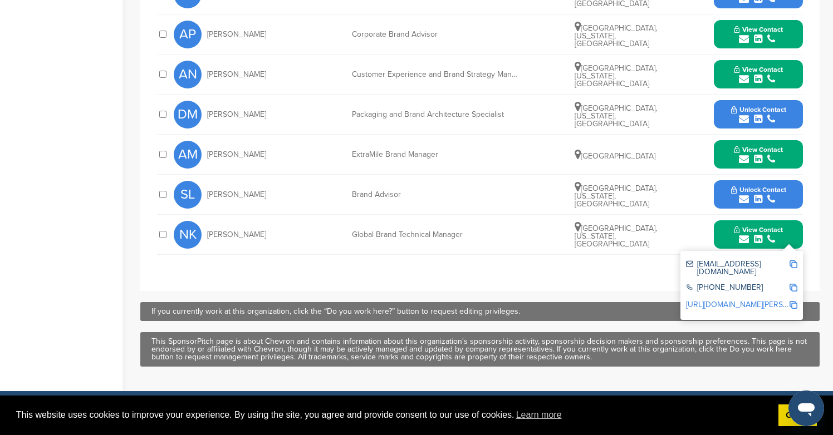
click at [772, 114] on icon "submit" at bounding box center [771, 119] width 8 height 10
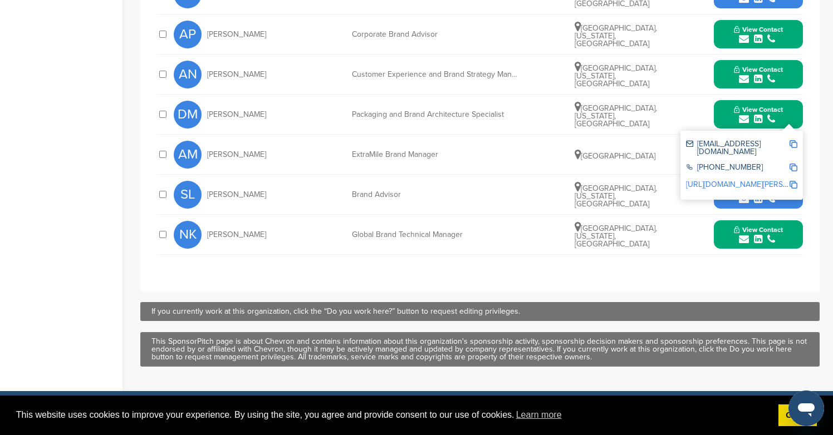
click at [772, 194] on icon "submit" at bounding box center [771, 199] width 8 height 10
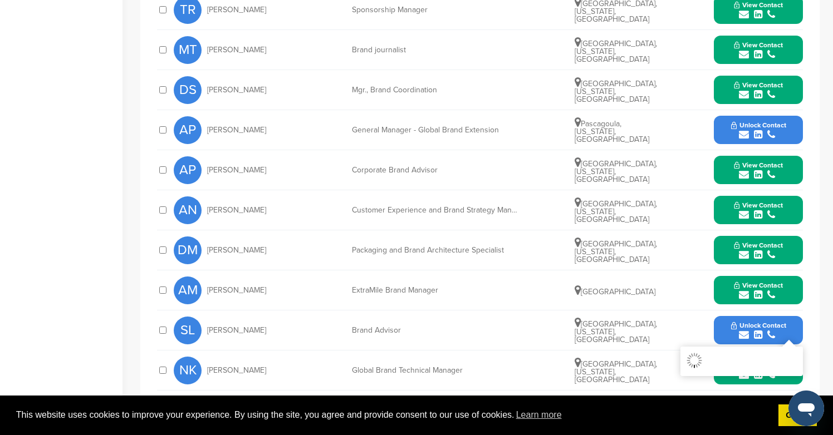
scroll to position [497, 0]
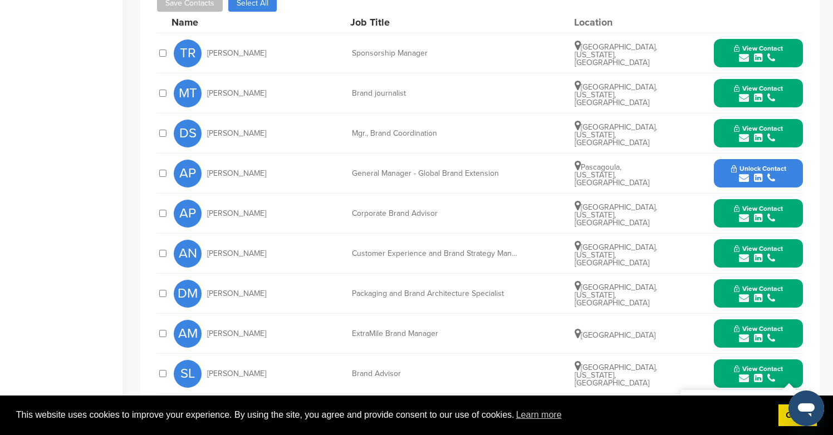
click at [761, 173] on icon "submit" at bounding box center [758, 178] width 8 height 10
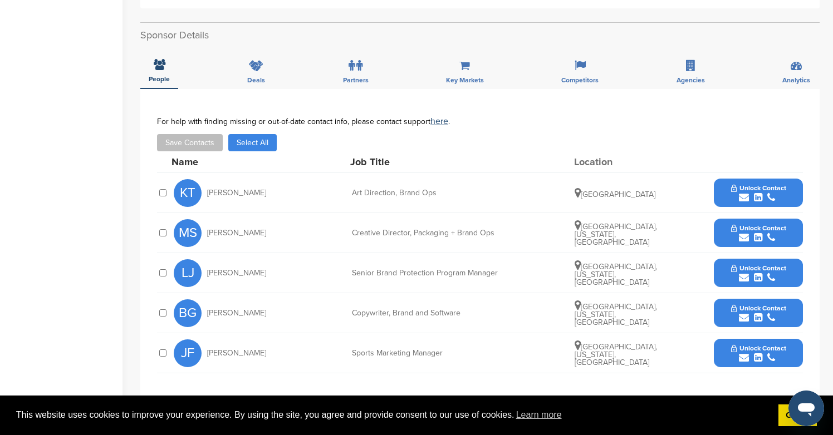
scroll to position [386, 0]
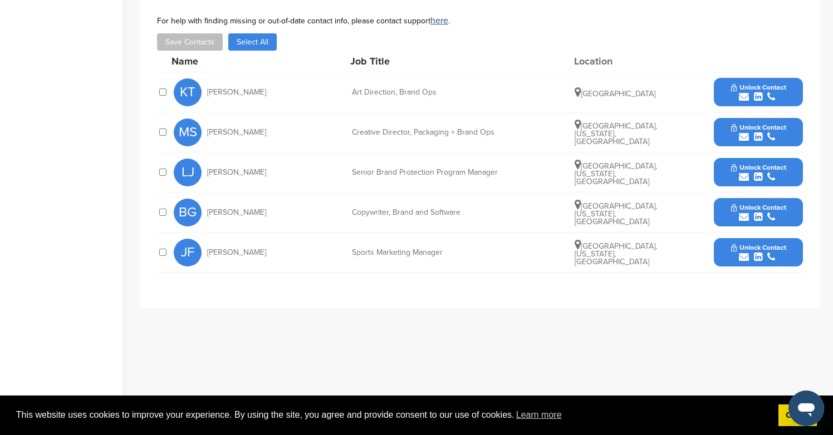
click at [754, 139] on icon "submit" at bounding box center [758, 137] width 8 height 10
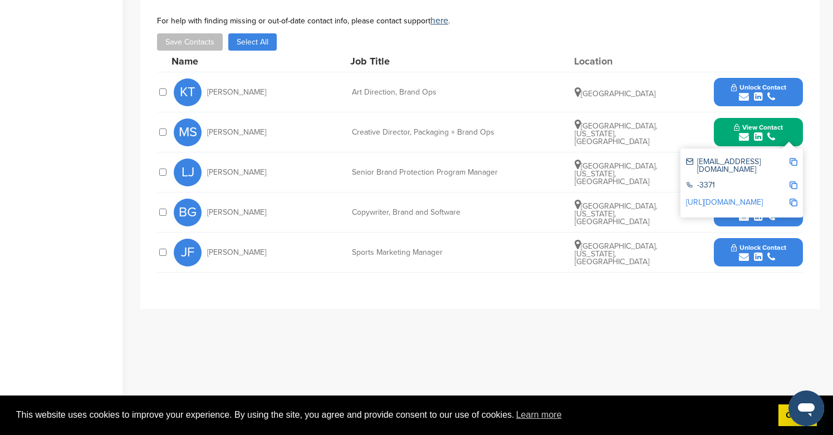
click at [757, 90] on span "Unlock Contact" at bounding box center [758, 88] width 55 height 8
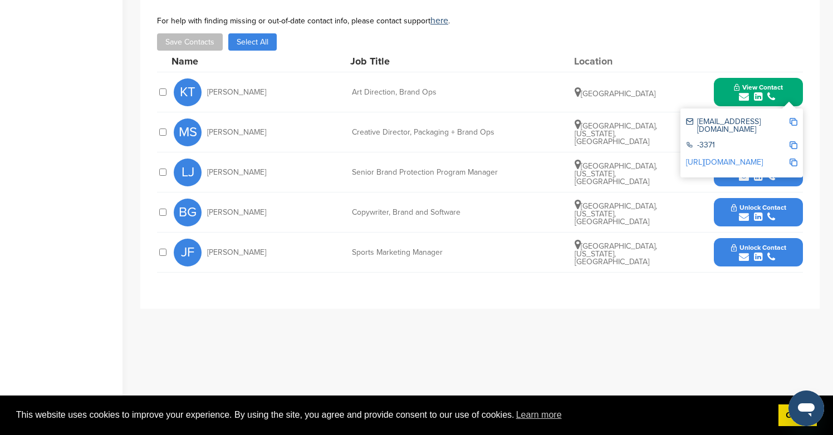
click at [771, 251] on span "Unlock Contact" at bounding box center [758, 248] width 55 height 8
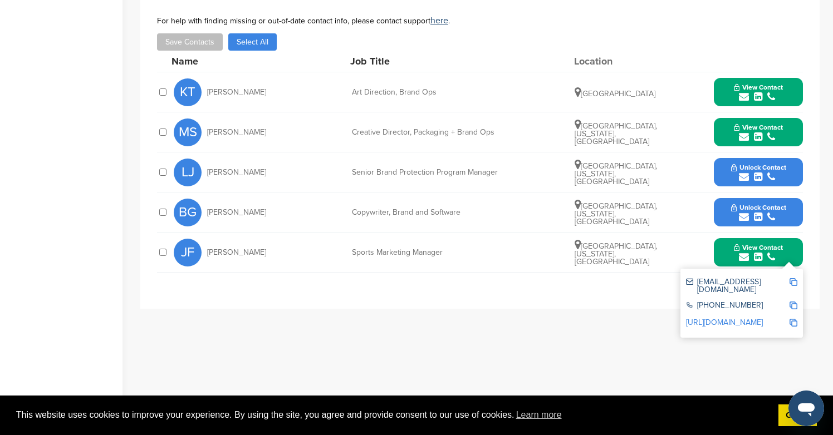
click at [770, 174] on icon "submit" at bounding box center [771, 177] width 8 height 10
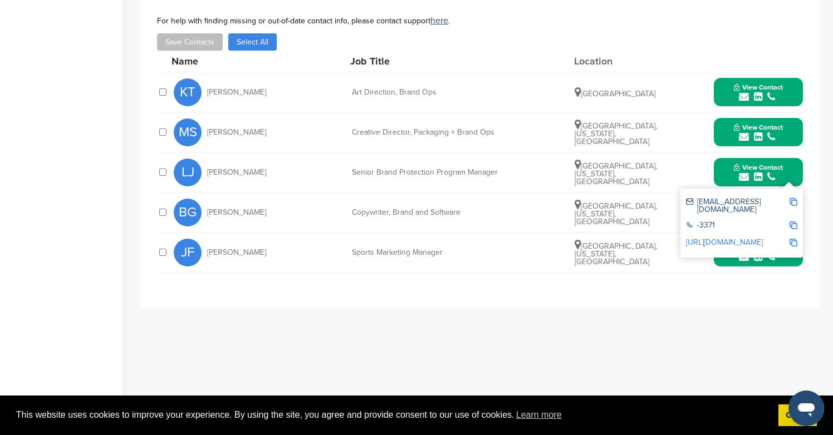
click at [810, 206] on div "**********" at bounding box center [479, 148] width 679 height 321
click at [781, 186] on button "View Contact" at bounding box center [758, 172] width 76 height 33
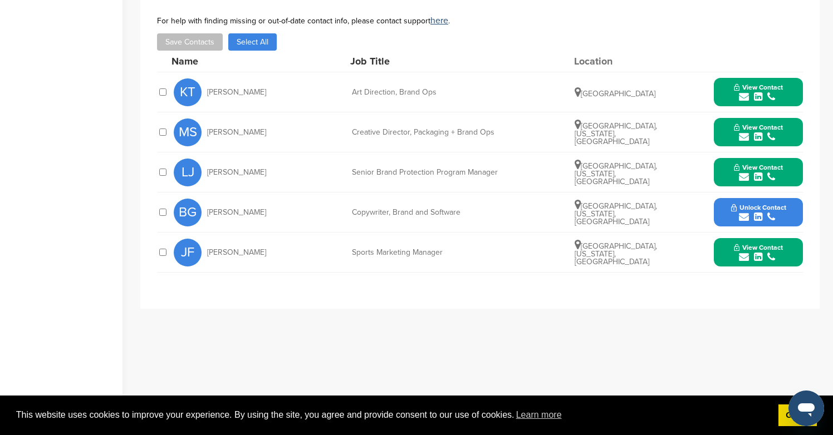
click at [779, 210] on span "Unlock Contact" at bounding box center [758, 208] width 55 height 8
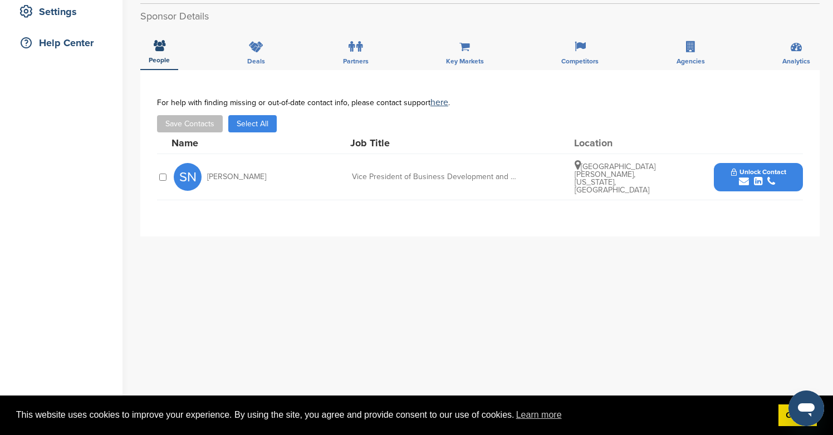
scroll to position [310, 0]
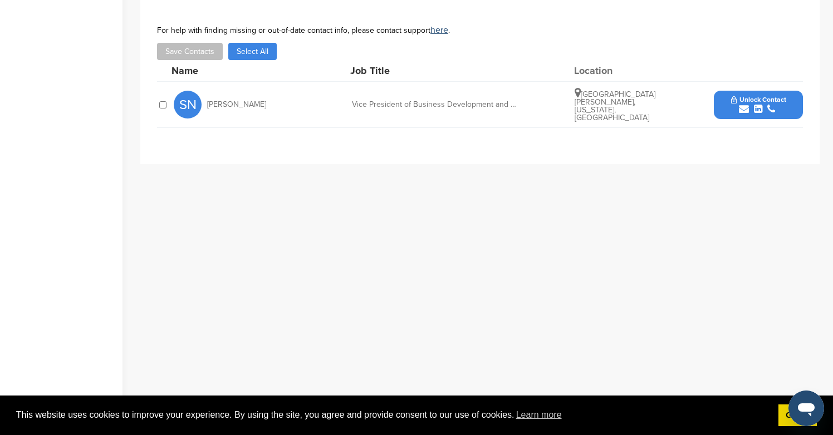
click at [738, 104] on div "submit" at bounding box center [758, 109] width 55 height 11
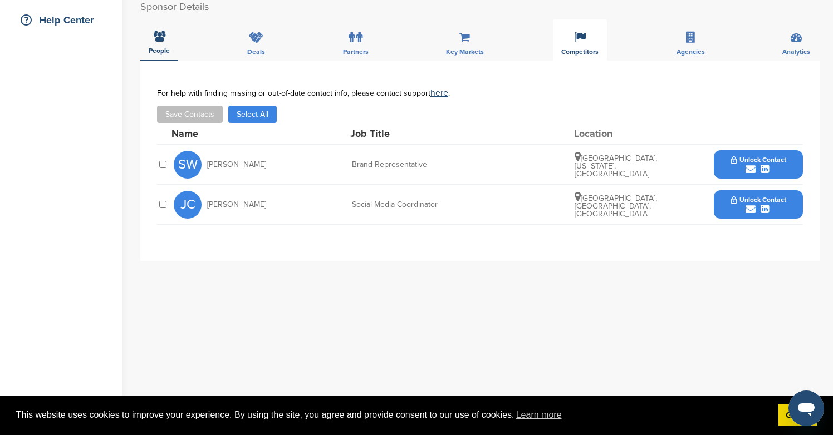
scroll to position [309, 0]
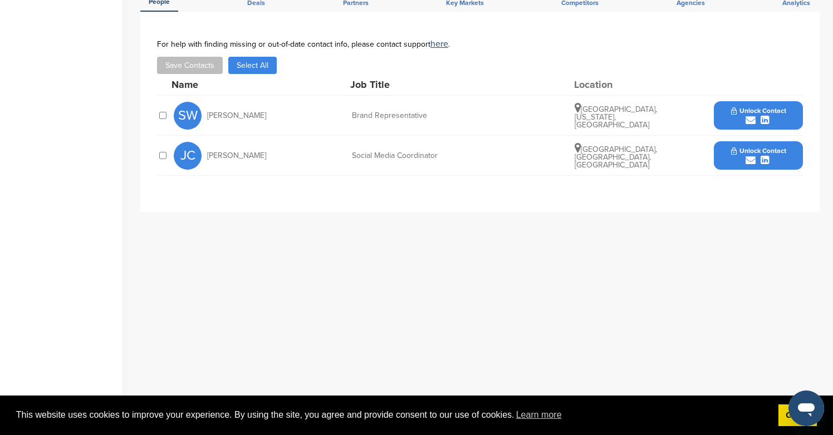
click at [775, 154] on span "Unlock Contact" at bounding box center [758, 151] width 55 height 8
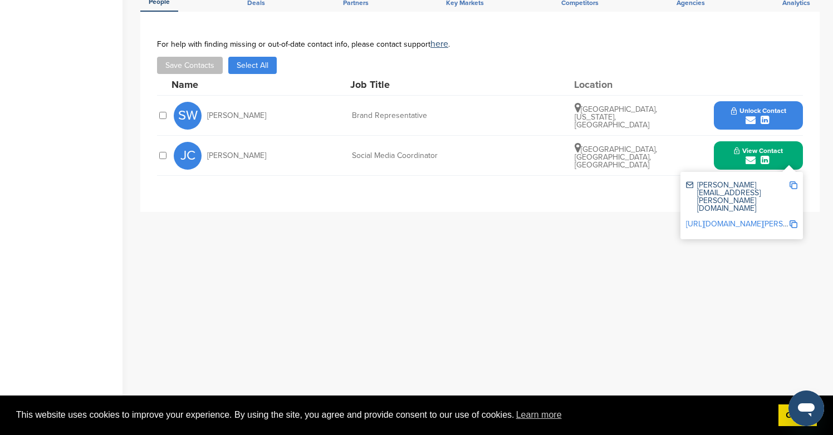
click at [760, 108] on span "Unlock Contact" at bounding box center [758, 111] width 55 height 8
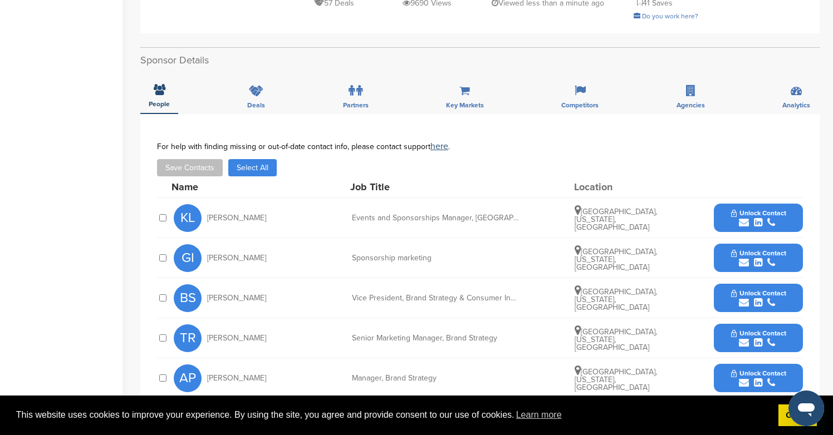
scroll to position [395, 0]
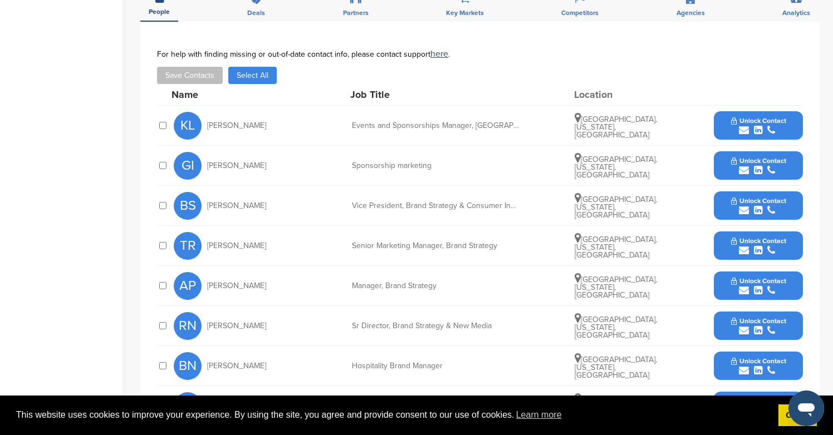
click at [732, 277] on span "Unlock Contact" at bounding box center [758, 281] width 55 height 8
click at [750, 117] on span "Unlock Contact" at bounding box center [758, 121] width 55 height 8
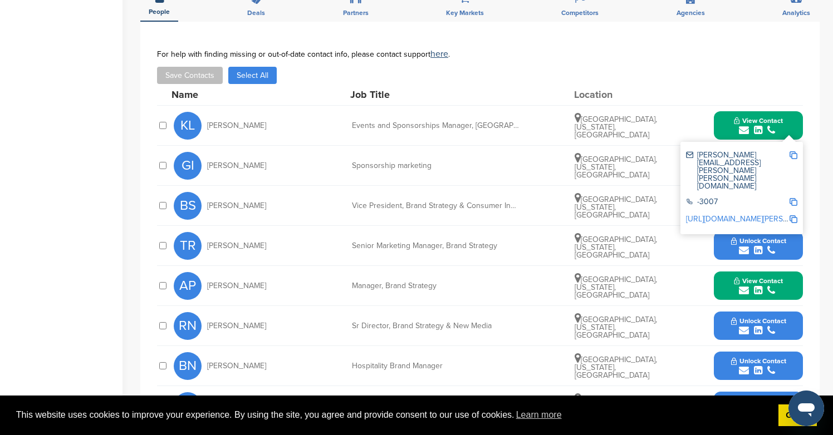
click at [756, 237] on span "Unlock Contact" at bounding box center [758, 241] width 55 height 8
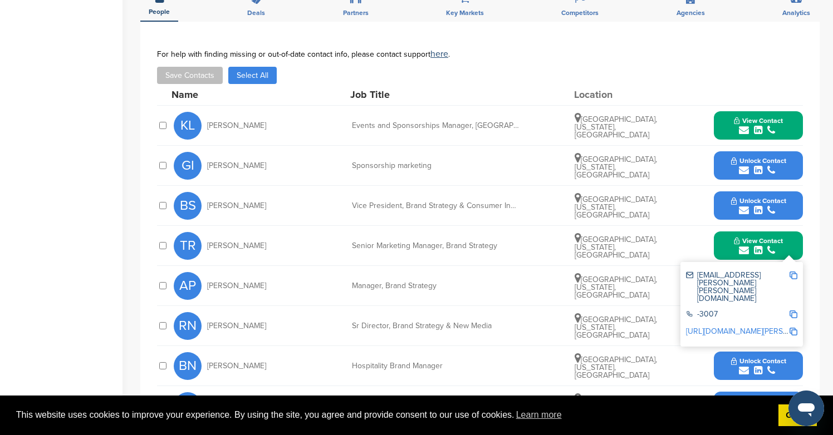
click at [754, 165] on icon "submit" at bounding box center [758, 170] width 8 height 10
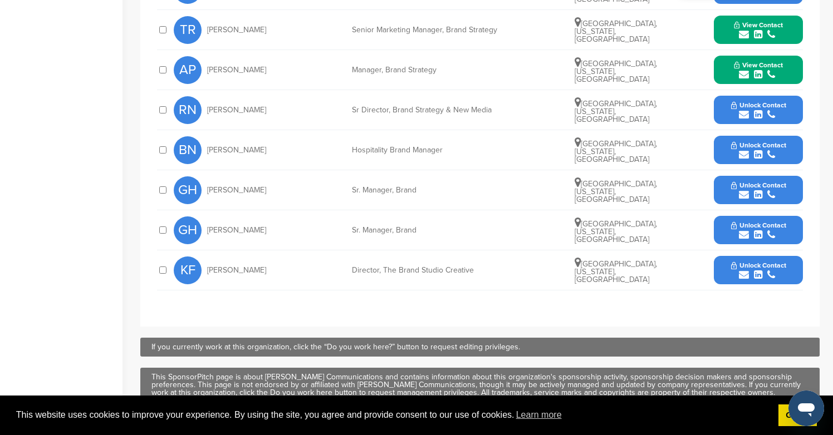
scroll to position [665, 0]
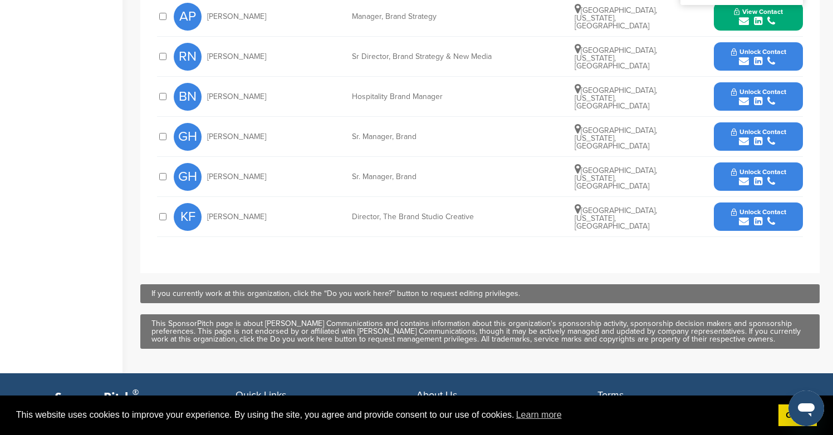
click at [764, 200] on button "Unlock Contact" at bounding box center [759, 216] width 82 height 33
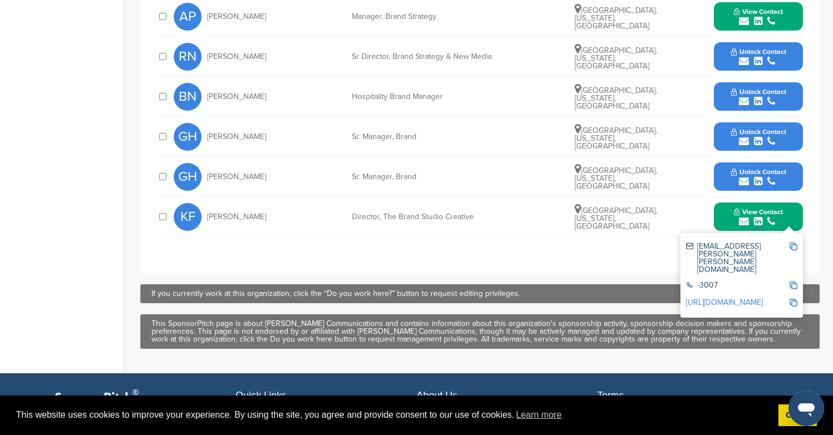
click at [763, 96] on div "submit" at bounding box center [758, 101] width 55 height 11
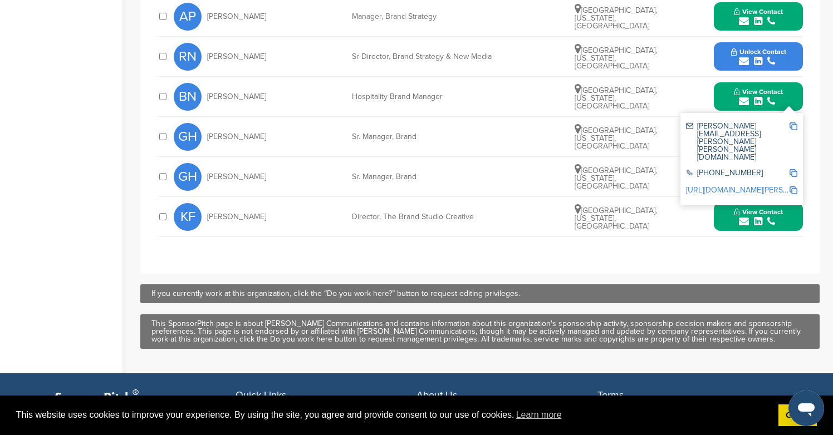
click at [766, 176] on div "submit" at bounding box center [758, 181] width 55 height 11
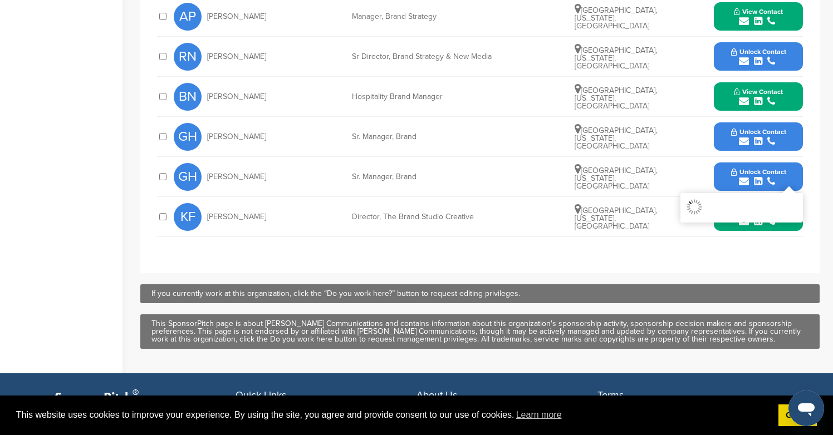
click at [758, 56] on icon "submit" at bounding box center [758, 61] width 8 height 10
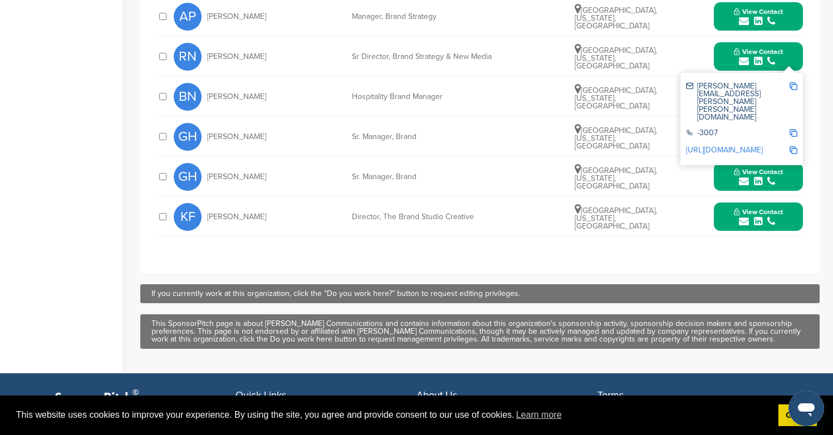
click at [773, 136] on icon "submit" at bounding box center [771, 141] width 8 height 10
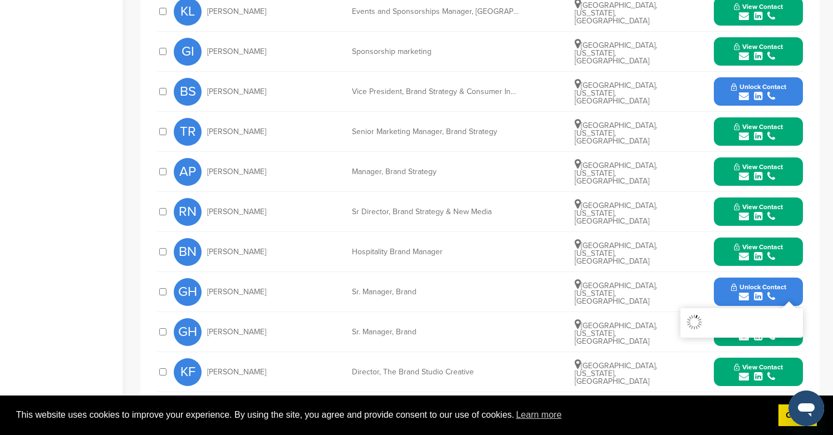
scroll to position [472, 0]
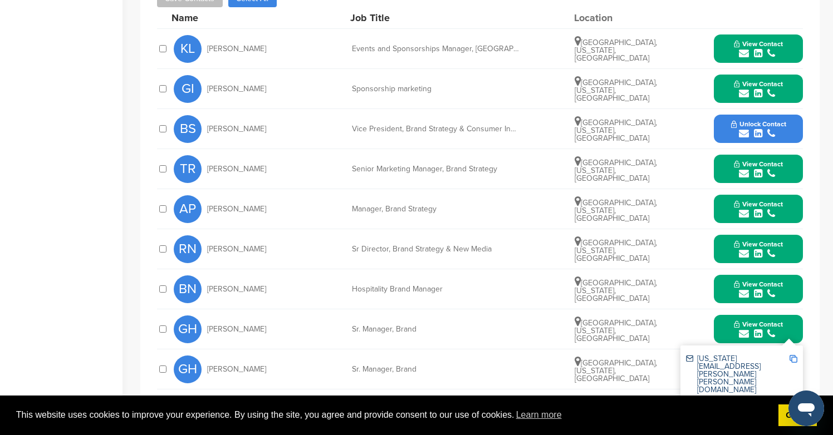
click at [772, 129] on icon "submit" at bounding box center [771, 134] width 8 height 10
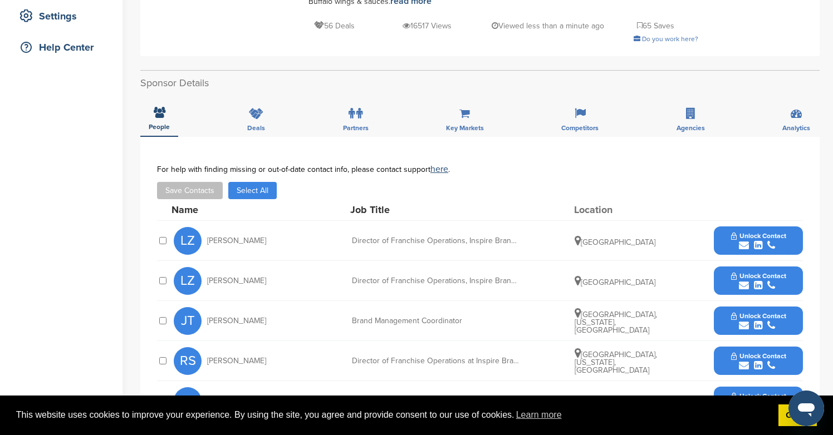
scroll to position [252, 0]
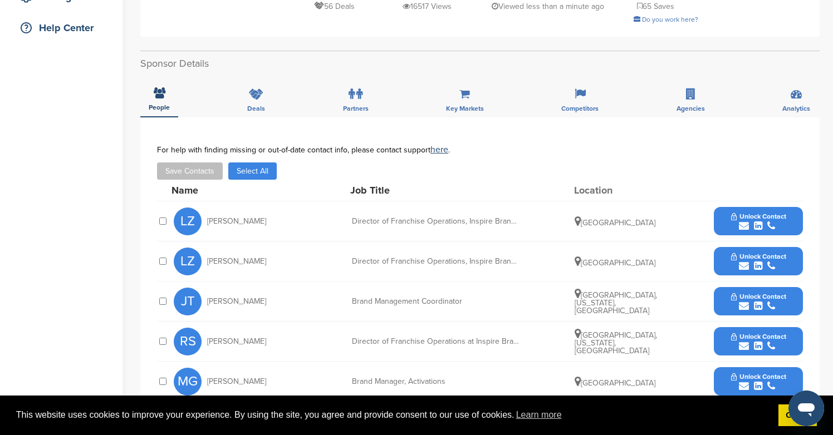
click at [776, 261] on div "submit" at bounding box center [758, 266] width 55 height 11
click at [767, 213] on span "Unlock Contact" at bounding box center [758, 217] width 55 height 8
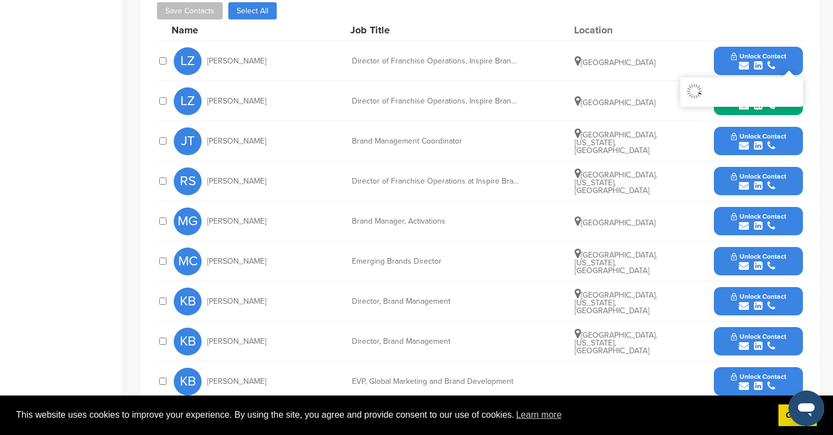
scroll to position [423, 0]
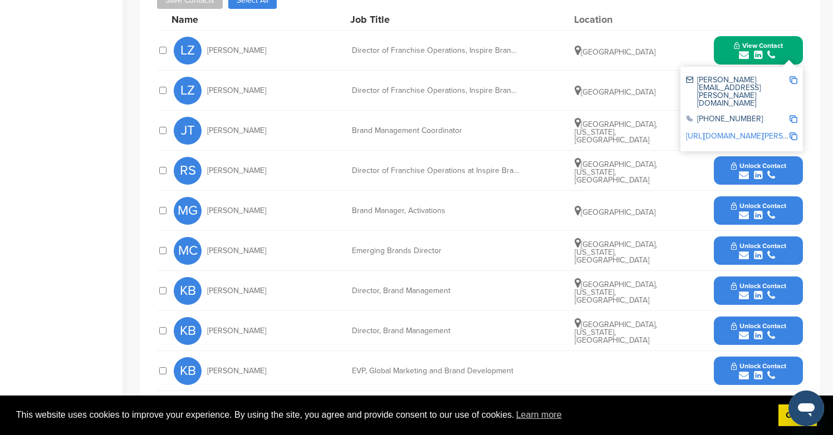
click at [767, 210] on icon "submit" at bounding box center [771, 215] width 8 height 10
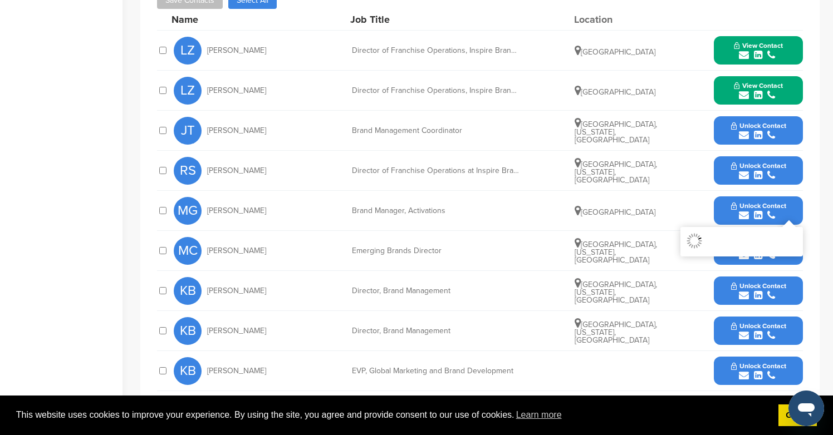
click at [765, 130] on div "submit" at bounding box center [758, 135] width 55 height 11
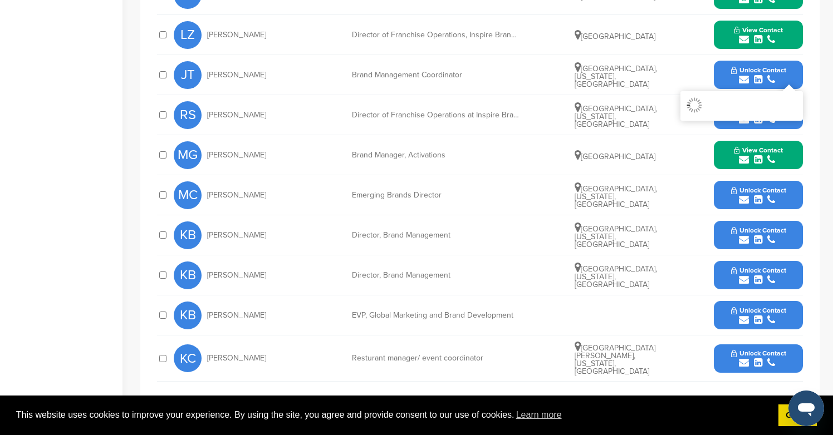
scroll to position [499, 0]
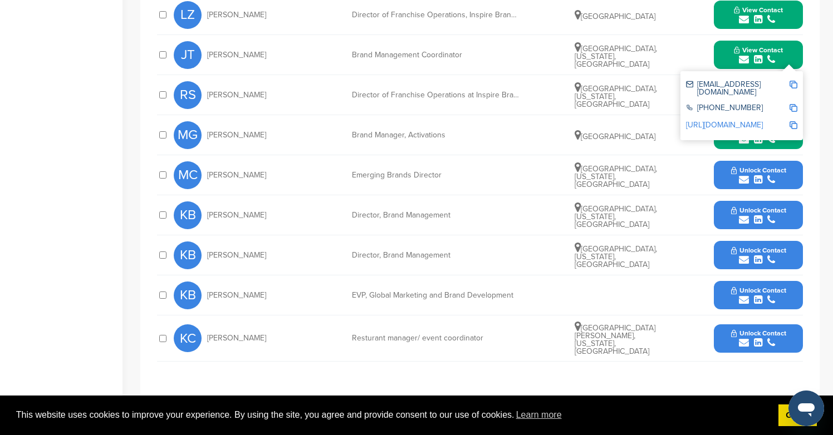
click at [771, 166] on span "Unlock Contact" at bounding box center [758, 170] width 55 height 8
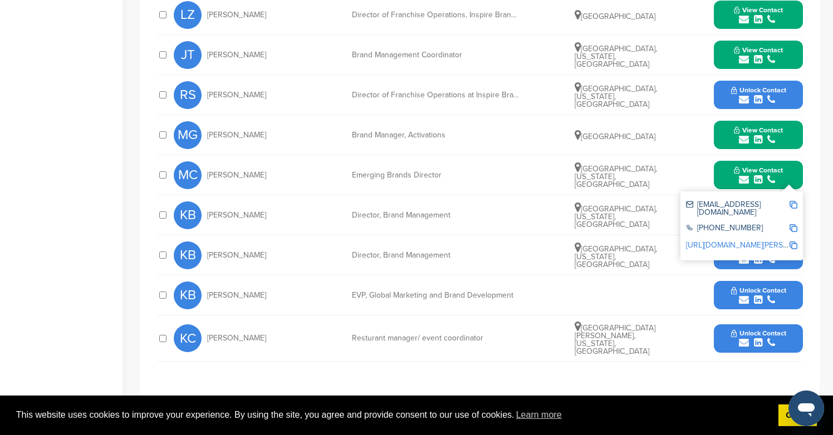
click at [770, 95] on icon "submit" at bounding box center [771, 100] width 8 height 10
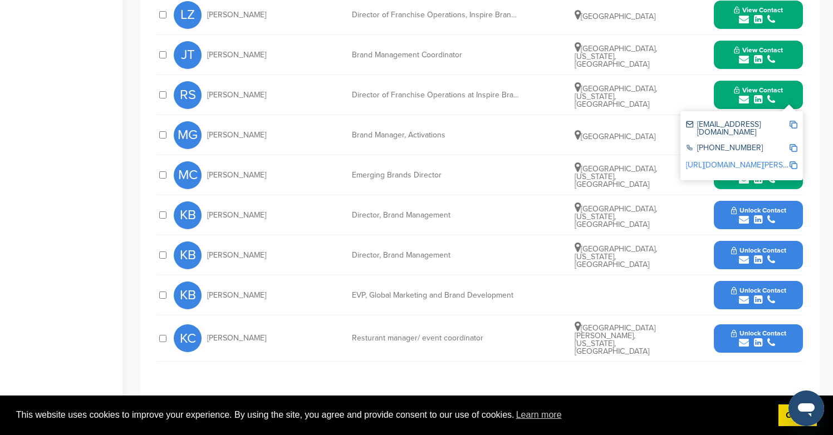
click at [767, 255] on icon "submit" at bounding box center [771, 260] width 8 height 10
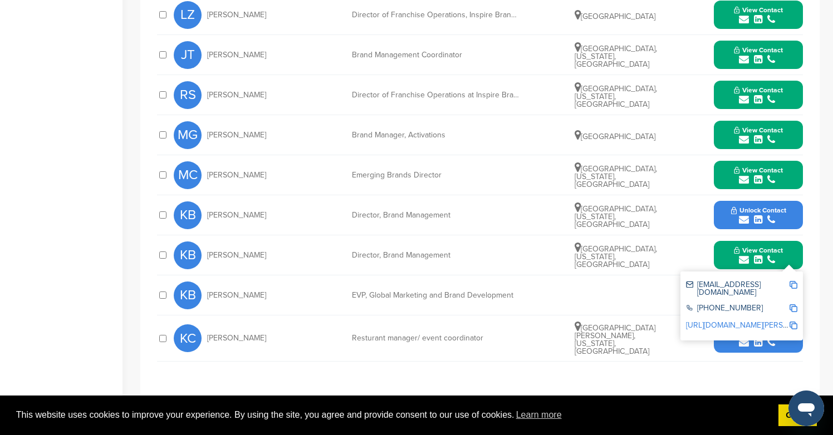
click at [766, 207] on span "Unlock Contact" at bounding box center [758, 211] width 55 height 8
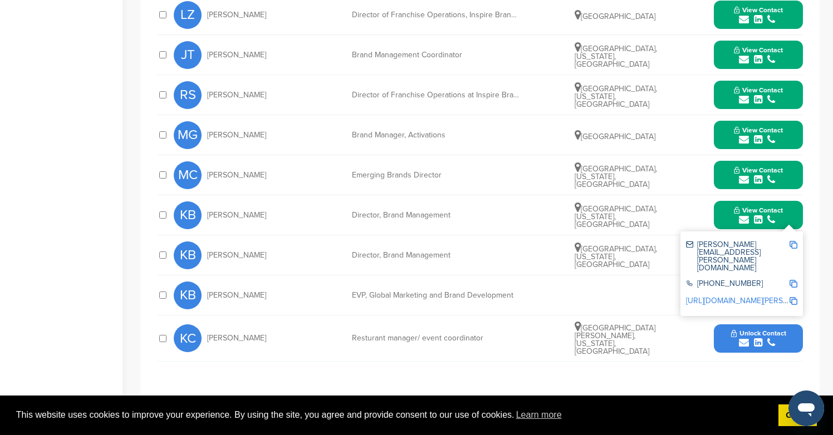
click at [768, 338] on icon "submit" at bounding box center [771, 343] width 8 height 10
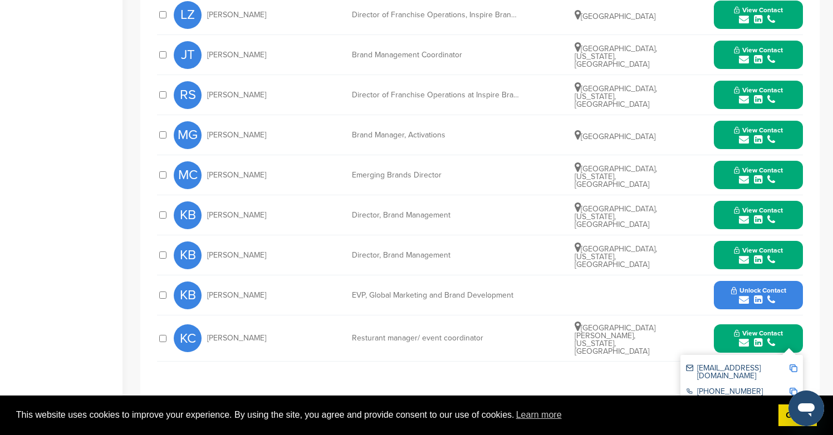
click at [769, 295] on icon "submit" at bounding box center [771, 300] width 8 height 10
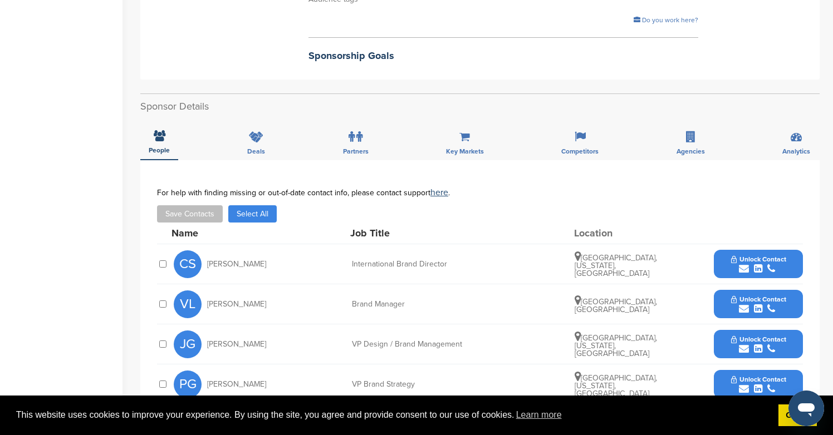
click at [771, 256] on span "Unlock Contact" at bounding box center [758, 260] width 55 height 8
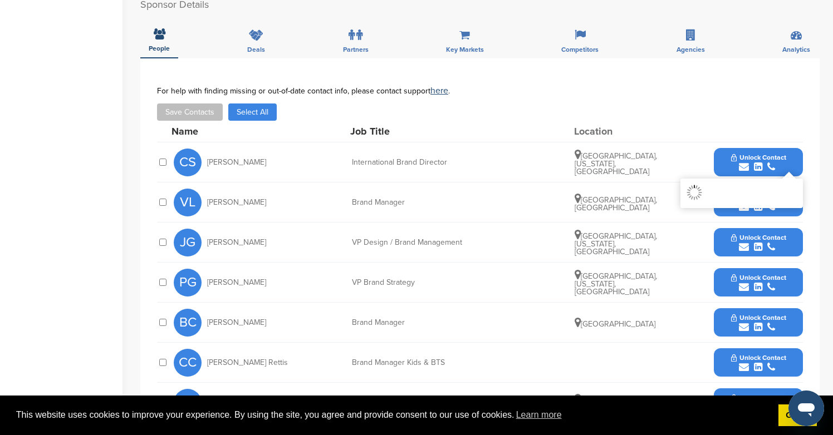
scroll to position [414, 0]
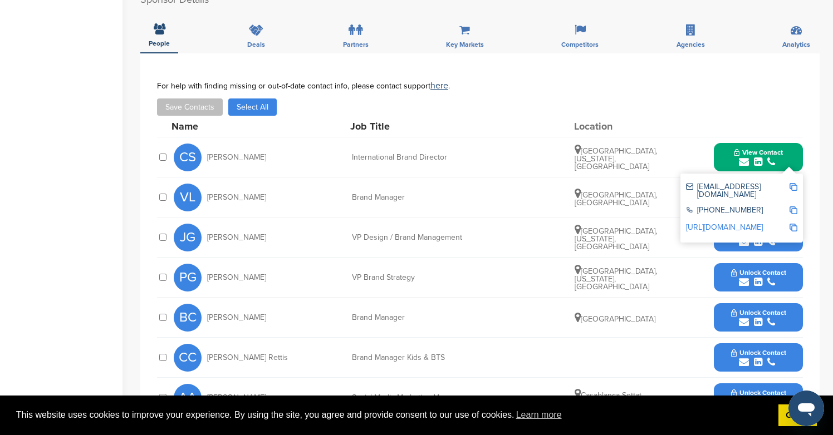
click at [745, 309] on span "Unlock Contact" at bounding box center [758, 313] width 55 height 8
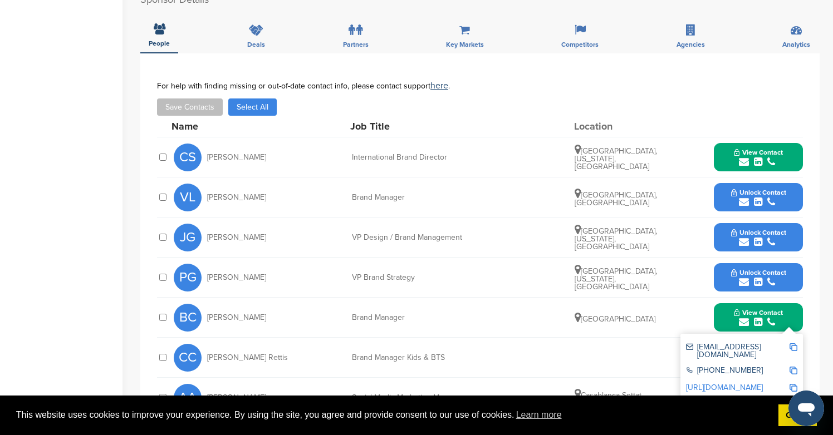
click at [743, 197] on icon "submit" at bounding box center [744, 202] width 10 height 10
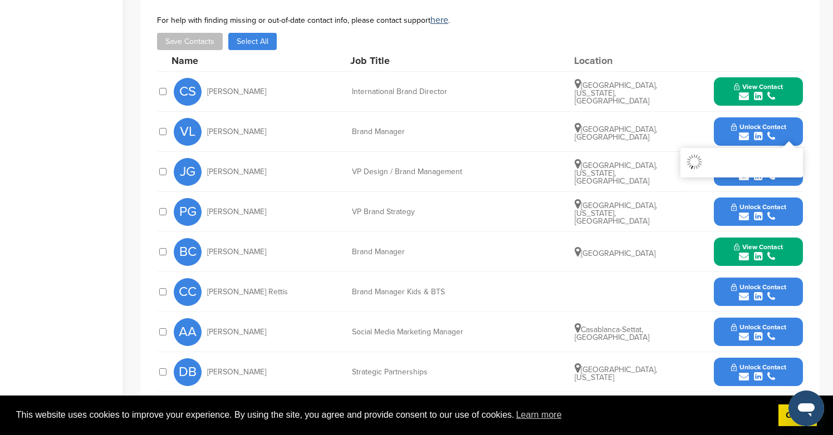
scroll to position [492, 0]
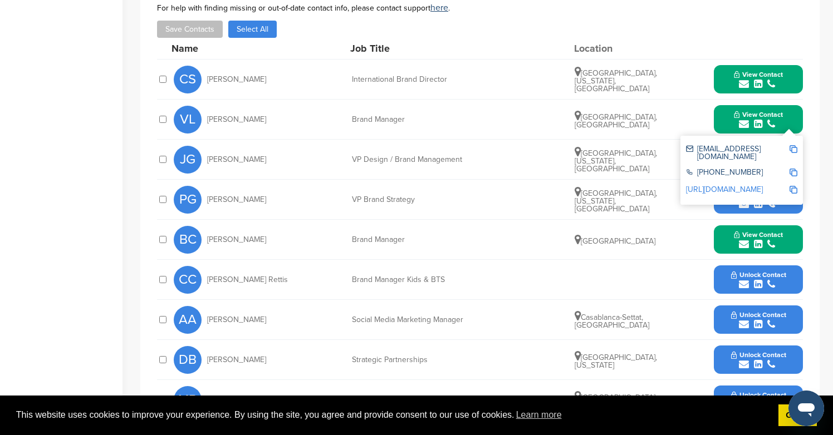
click at [754, 271] on span "Unlock Contact" at bounding box center [758, 275] width 55 height 8
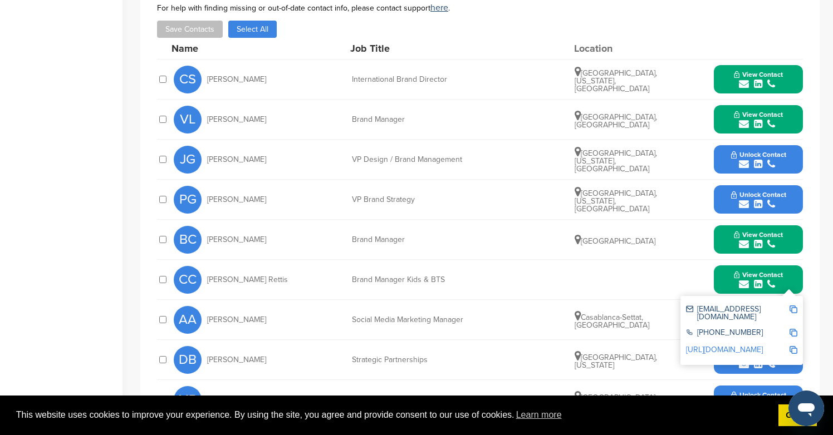
click at [754, 151] on span "Unlock Contact" at bounding box center [758, 155] width 55 height 8
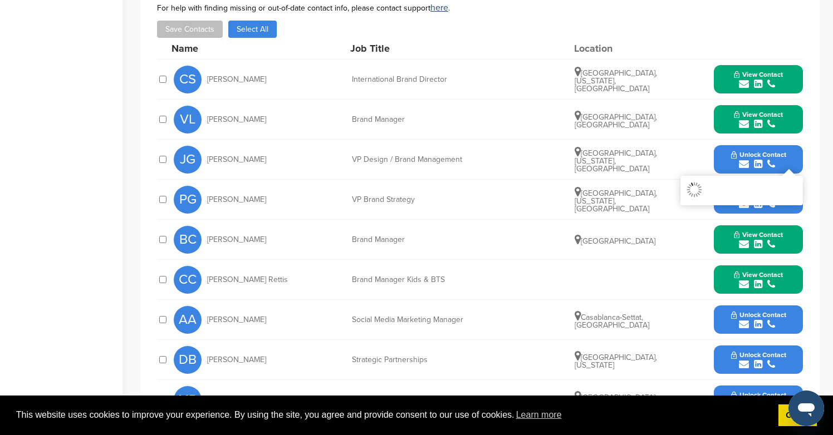
scroll to position [663, 0]
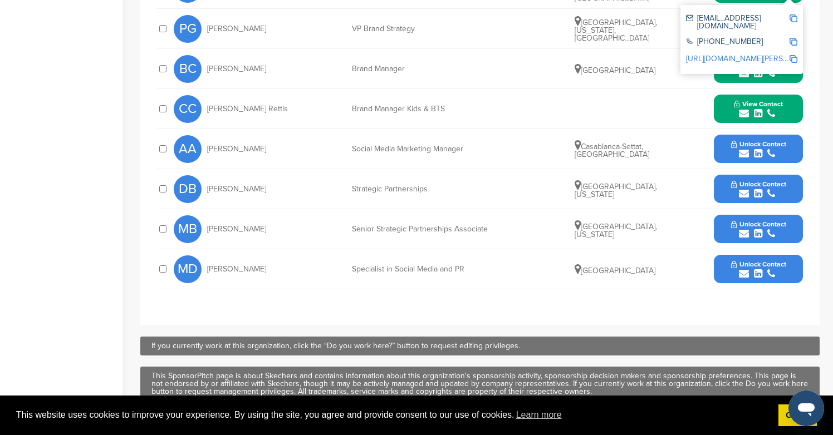
click at [754, 149] on icon "submit" at bounding box center [758, 154] width 8 height 10
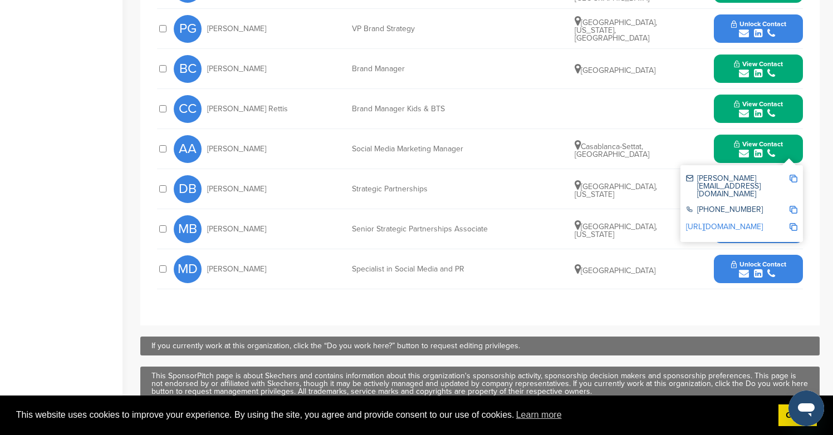
click at [773, 28] on icon "submit" at bounding box center [771, 33] width 8 height 10
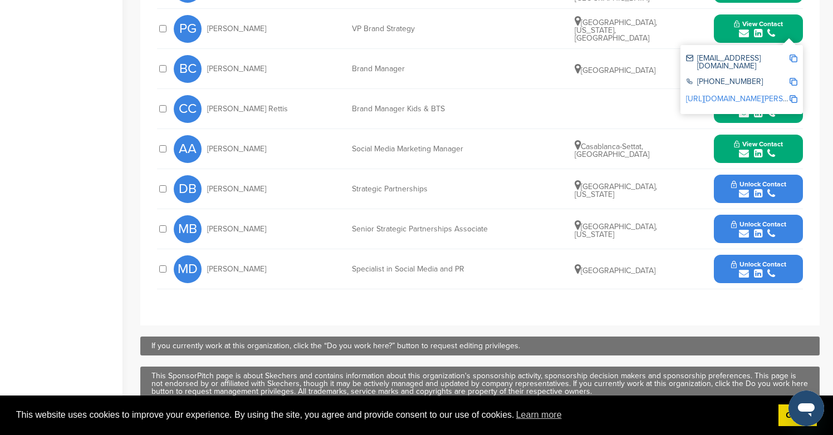
click at [769, 253] on button "Unlock Contact" at bounding box center [759, 269] width 82 height 33
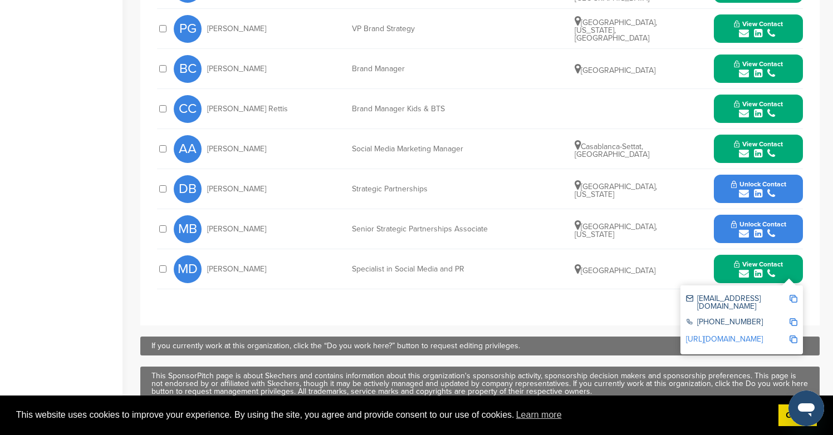
click at [769, 189] on icon "submit" at bounding box center [771, 194] width 8 height 10
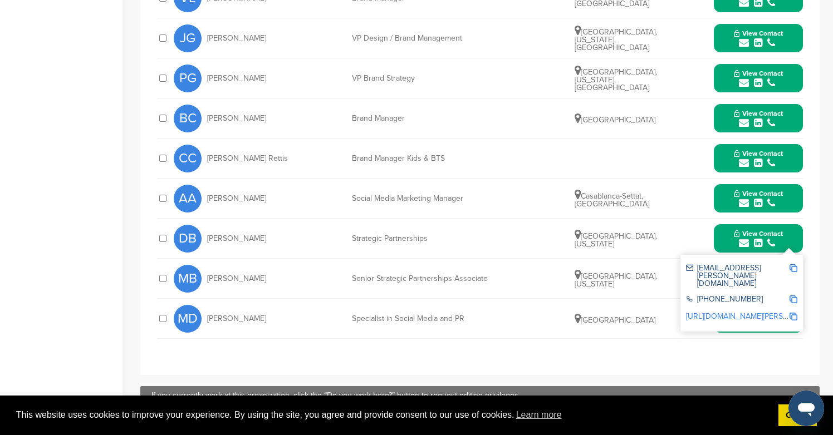
scroll to position [673, 0]
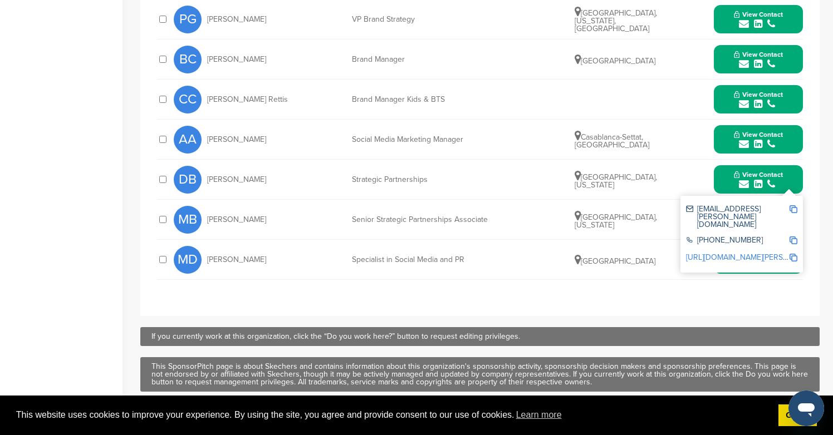
click at [767, 171] on span "View Contact" at bounding box center [758, 175] width 49 height 8
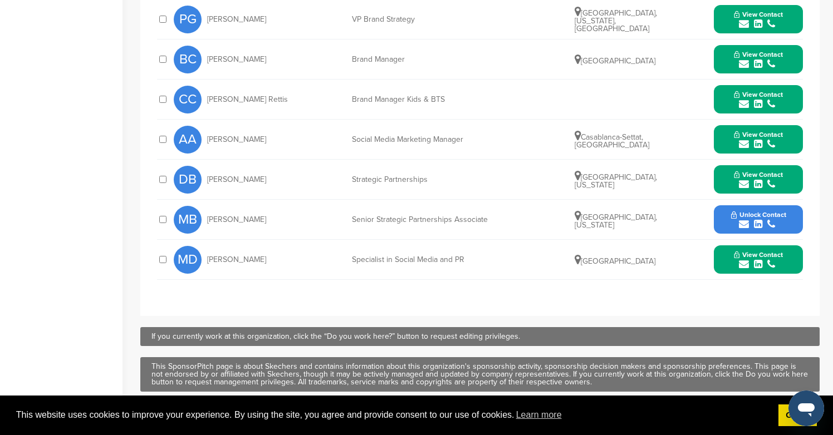
click at [767, 219] on icon "submit" at bounding box center [771, 224] width 8 height 10
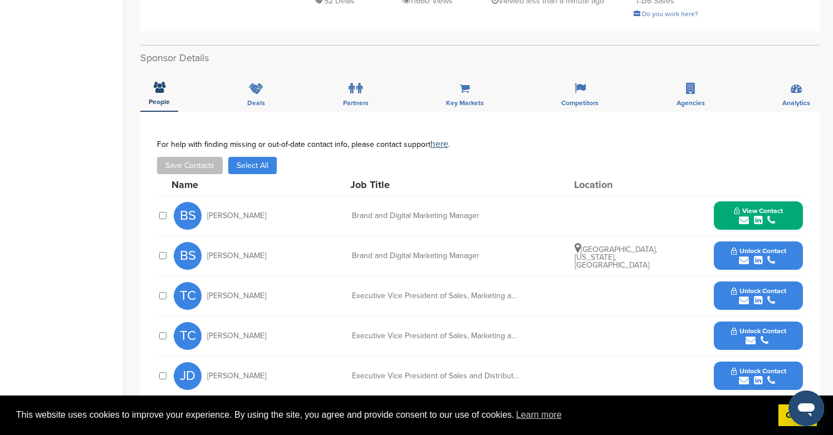
scroll to position [303, 0]
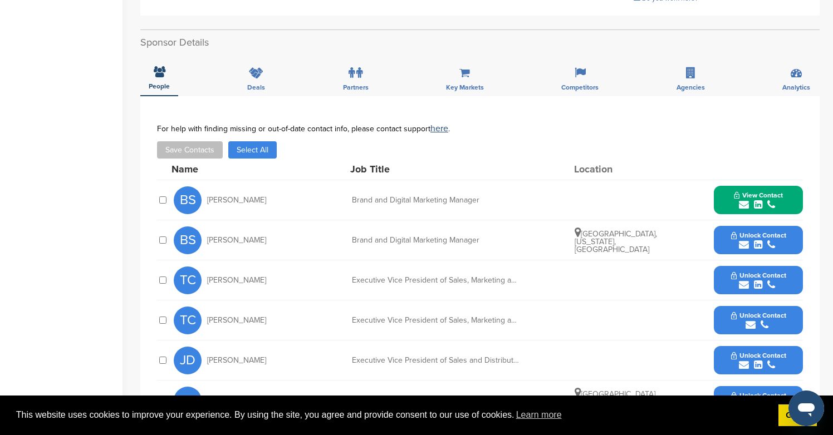
click at [736, 240] on div "submit" at bounding box center [758, 245] width 55 height 11
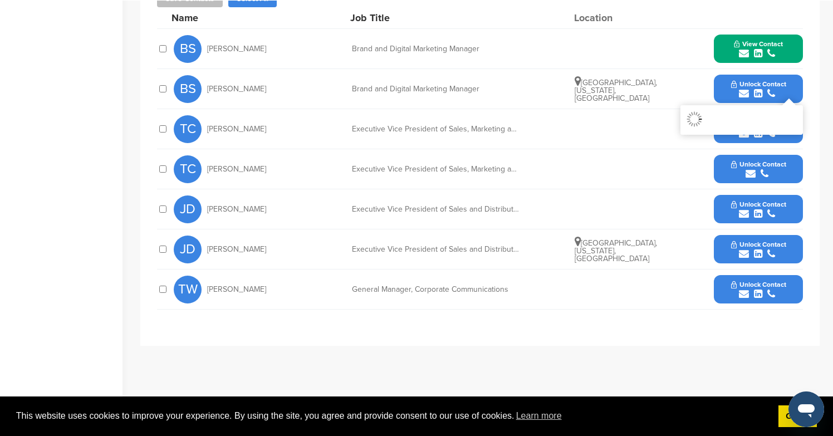
scroll to position [479, 0]
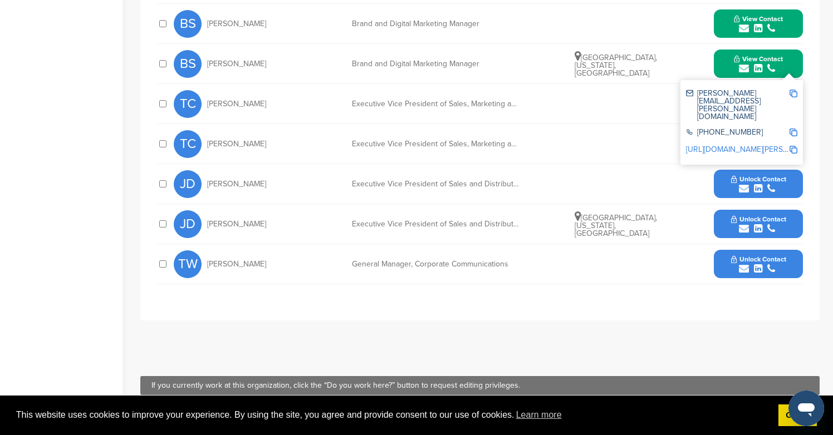
click at [743, 264] on icon "submit" at bounding box center [744, 269] width 10 height 10
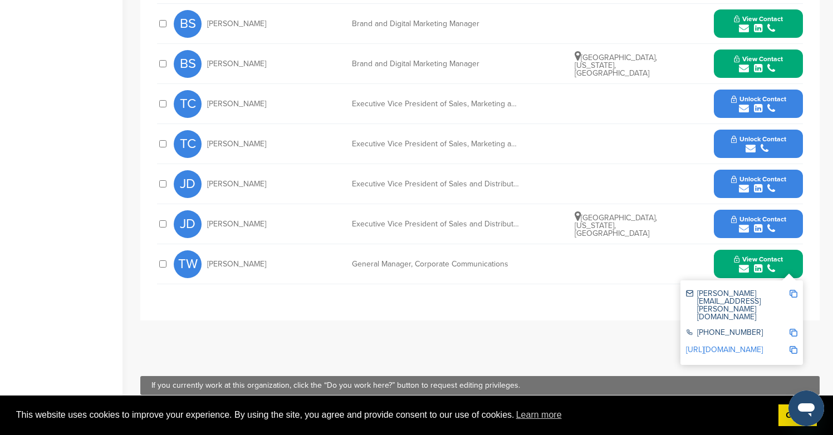
click at [747, 104] on icon "submit" at bounding box center [744, 109] width 10 height 10
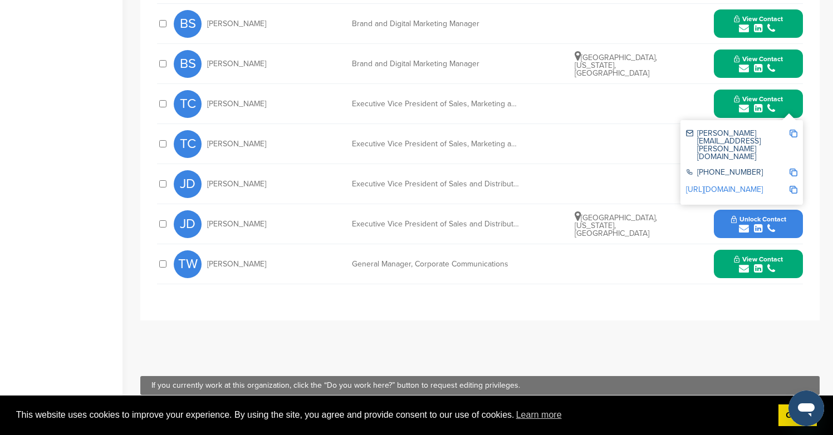
click at [757, 215] on span "Unlock Contact" at bounding box center [758, 219] width 55 height 8
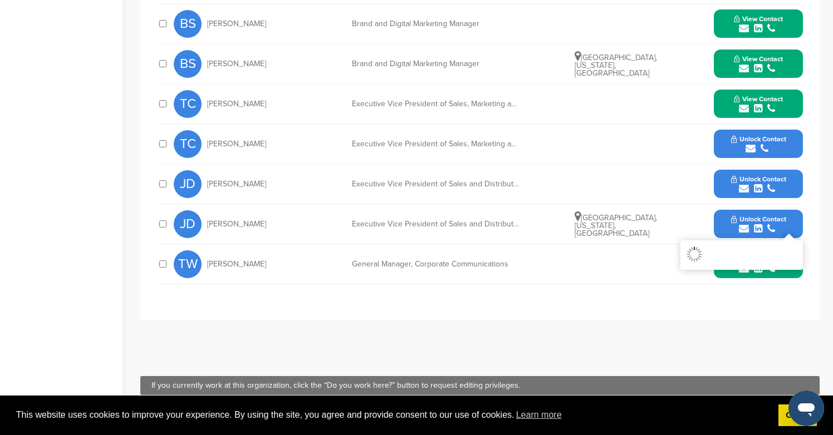
click at [756, 144] on div "submit" at bounding box center [758, 149] width 55 height 11
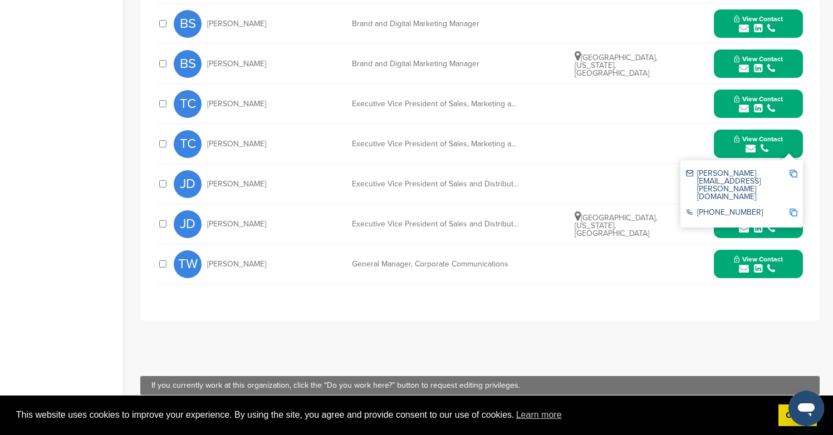
click at [757, 135] on span "View Contact" at bounding box center [758, 139] width 49 height 8
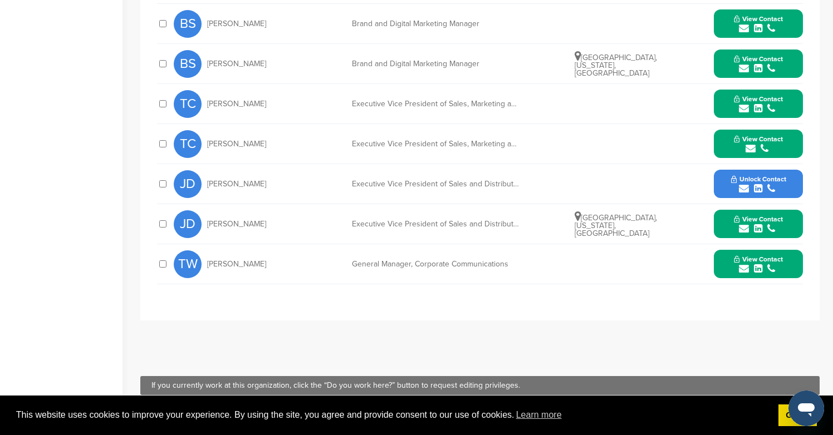
click at [757, 175] on span "Unlock Contact" at bounding box center [758, 179] width 55 height 8
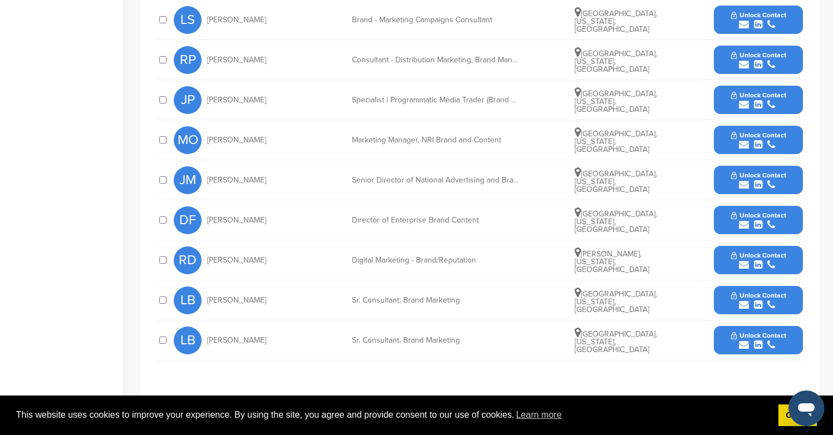
scroll to position [540, 0]
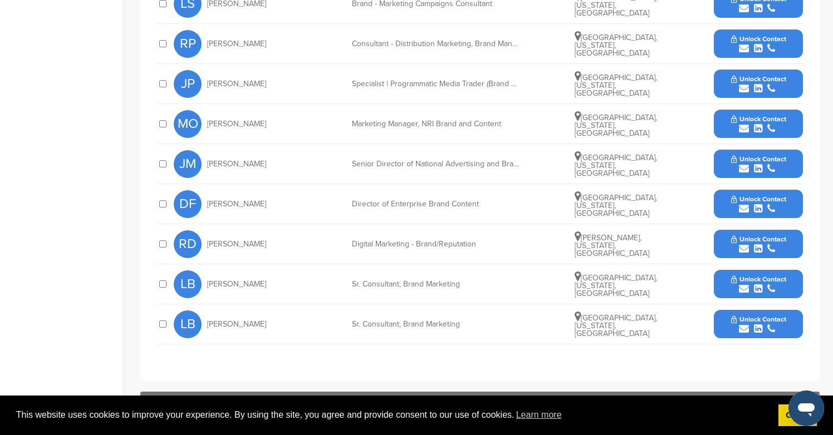
click at [776, 204] on div "submit" at bounding box center [758, 209] width 55 height 11
click at [764, 24] on div "[PERSON_NAME] Polinskova Consultant - Distribution Marketing, Brand Manager [GE…" at bounding box center [488, 44] width 629 height 40
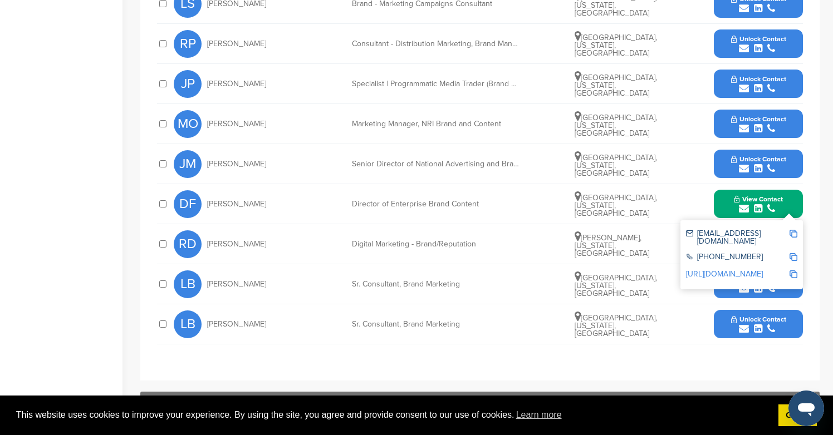
click at [765, 27] on button "Unlock Contact" at bounding box center [759, 43] width 82 height 33
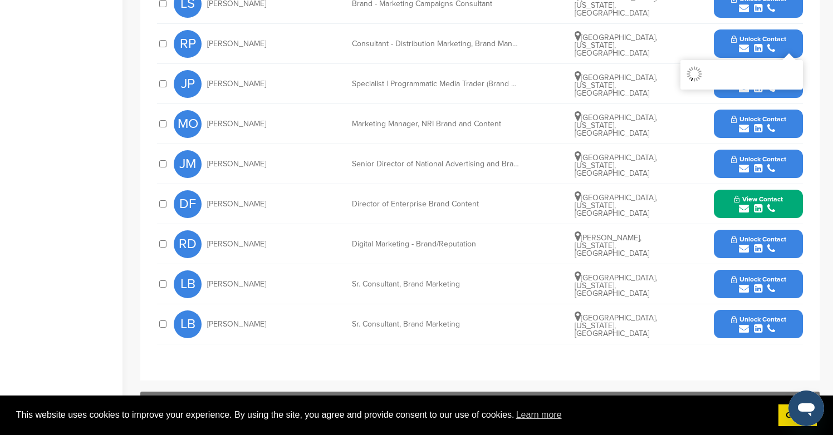
click at [772, 164] on icon "submit" at bounding box center [771, 169] width 8 height 10
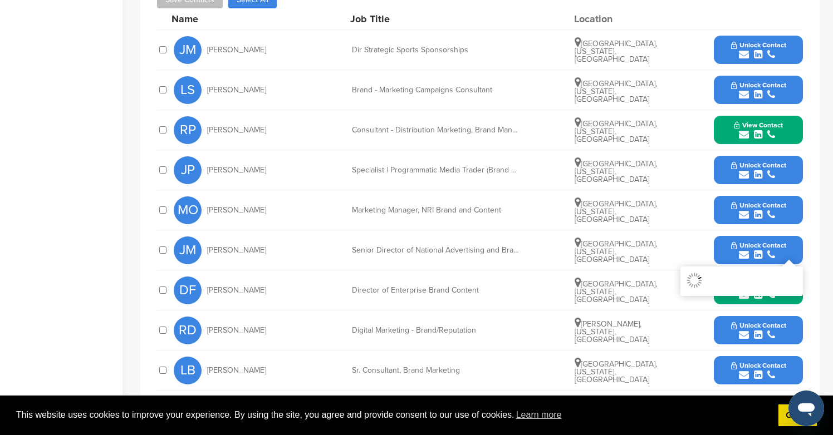
scroll to position [451, 0]
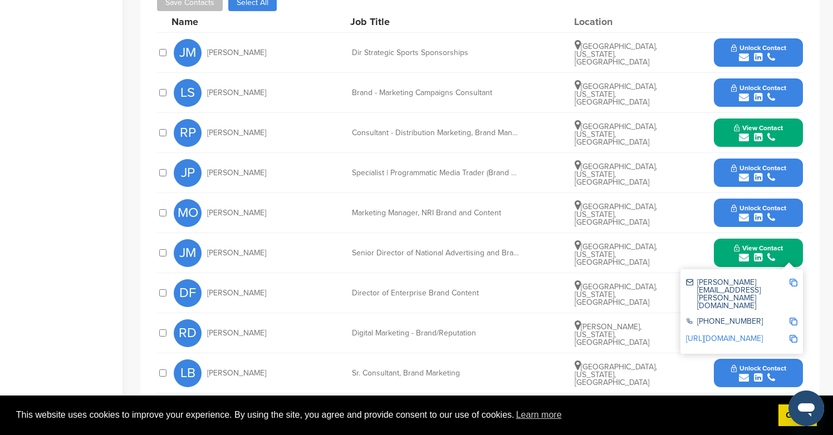
click at [771, 84] on span "Unlock Contact" at bounding box center [758, 88] width 55 height 8
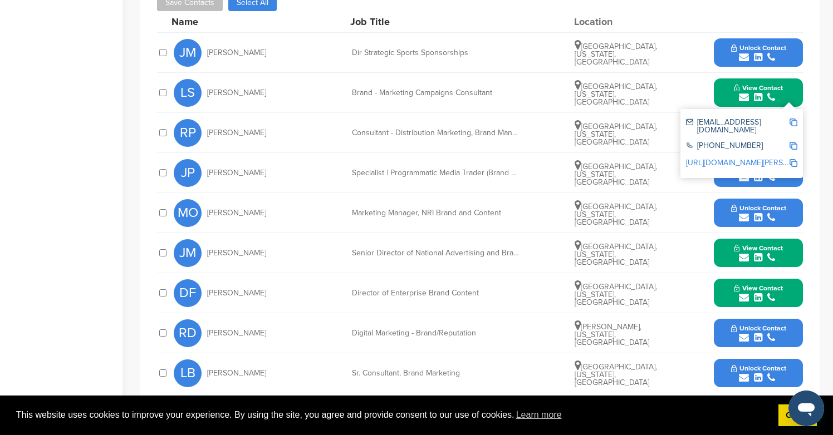
click at [771, 36] on button "Unlock Contact" at bounding box center [759, 52] width 82 height 33
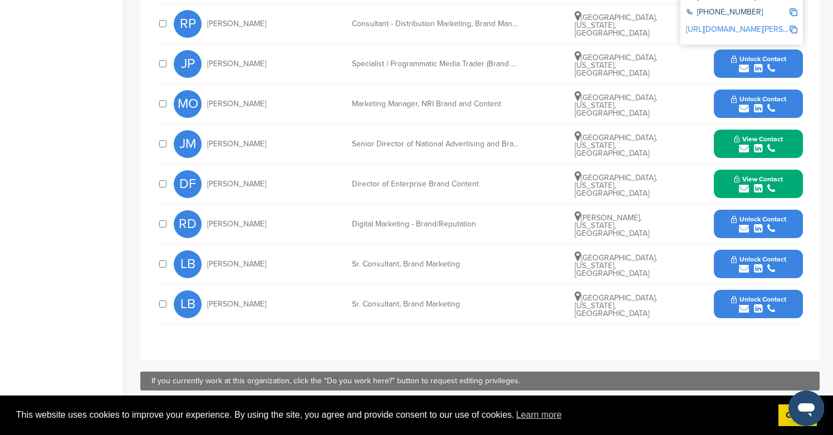
scroll to position [660, 0]
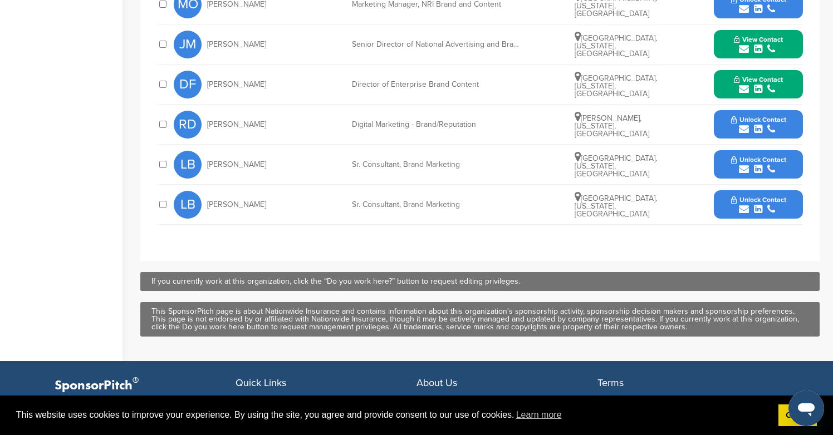
click at [776, 156] on span "Unlock Contact" at bounding box center [758, 160] width 55 height 8
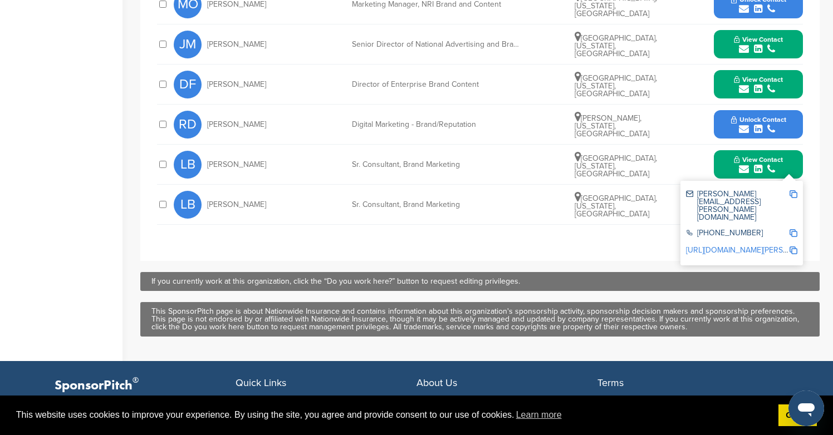
click at [776, 116] on span "Unlock Contact" at bounding box center [758, 120] width 55 height 8
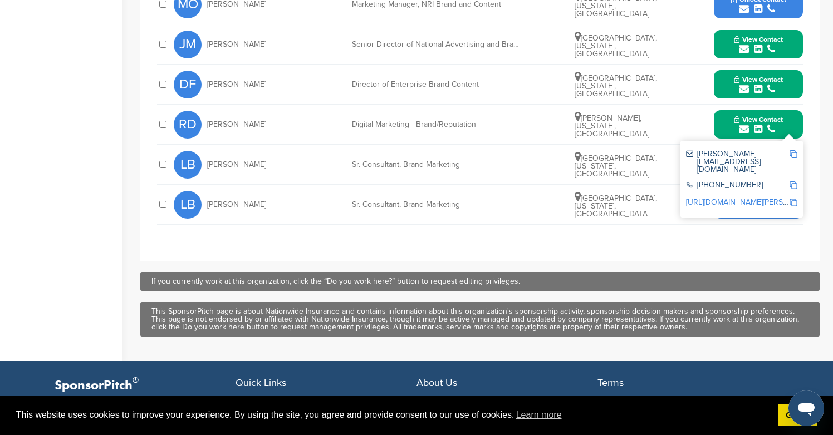
click at [776, 204] on div "submit" at bounding box center [758, 209] width 55 height 11
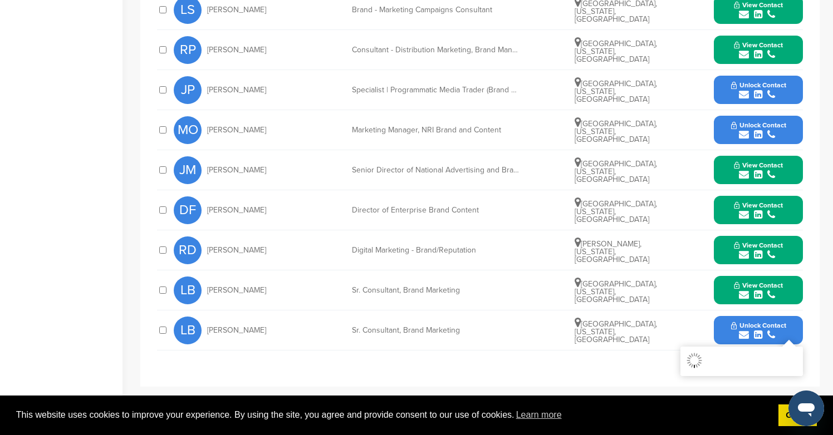
scroll to position [521, 0]
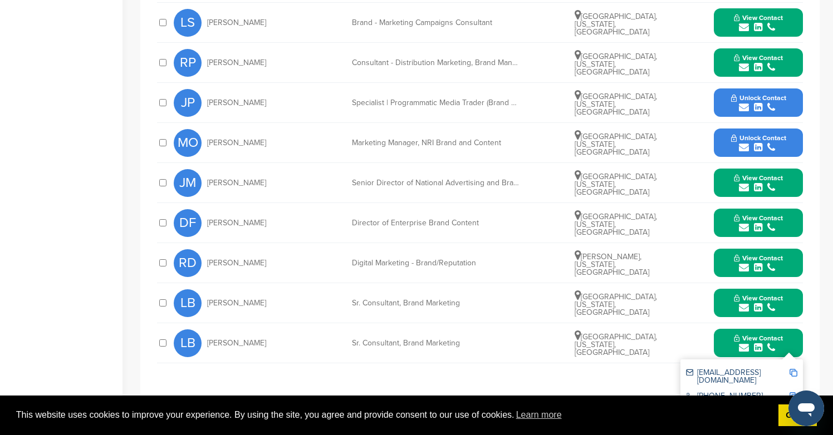
click at [771, 143] on icon "submit" at bounding box center [771, 148] width 8 height 10
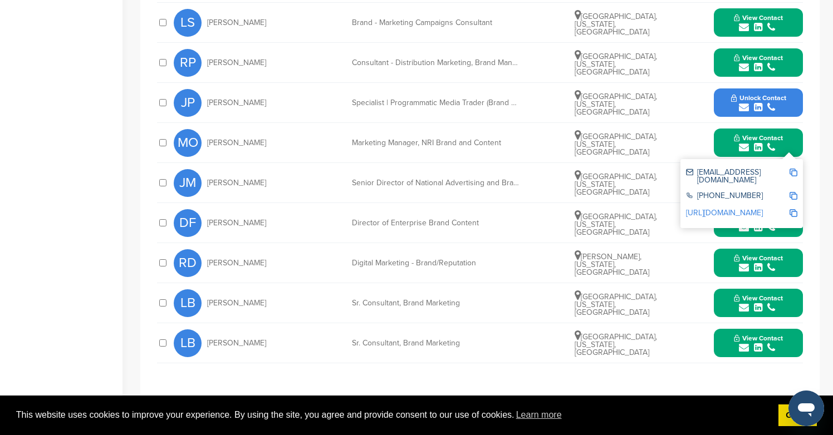
click at [769, 94] on span "Unlock Contact" at bounding box center [758, 98] width 55 height 8
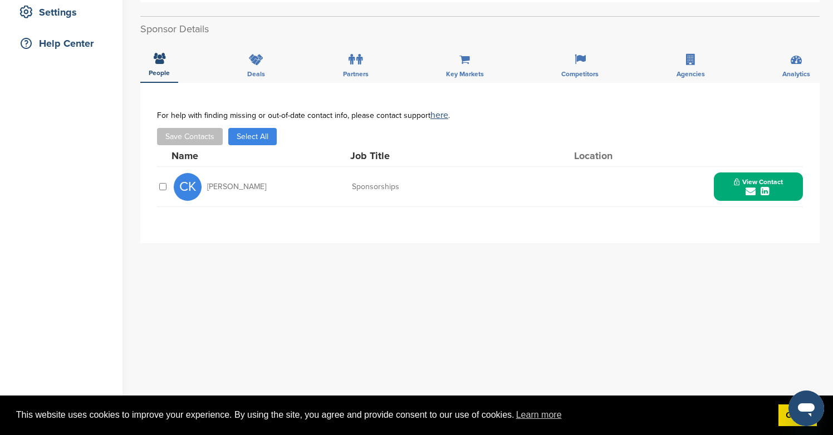
scroll to position [184, 0]
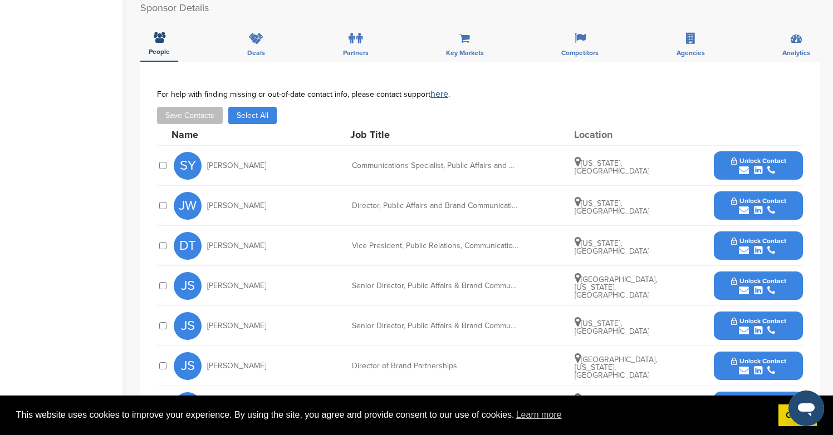
scroll to position [496, 0]
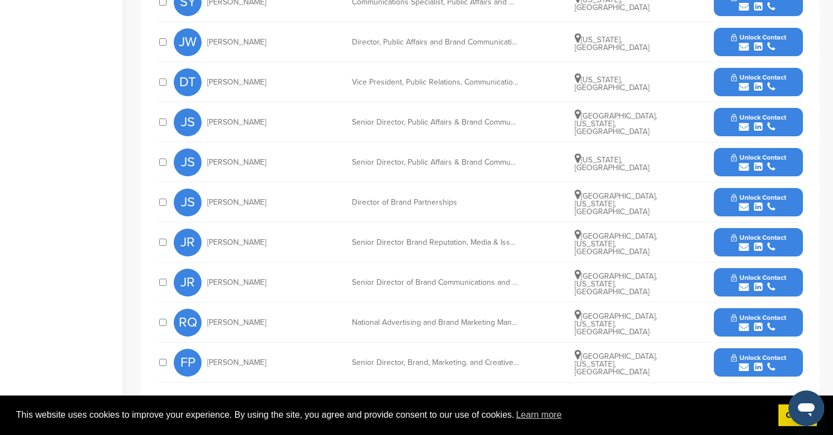
click at [762, 282] on div "submit" at bounding box center [758, 287] width 55 height 11
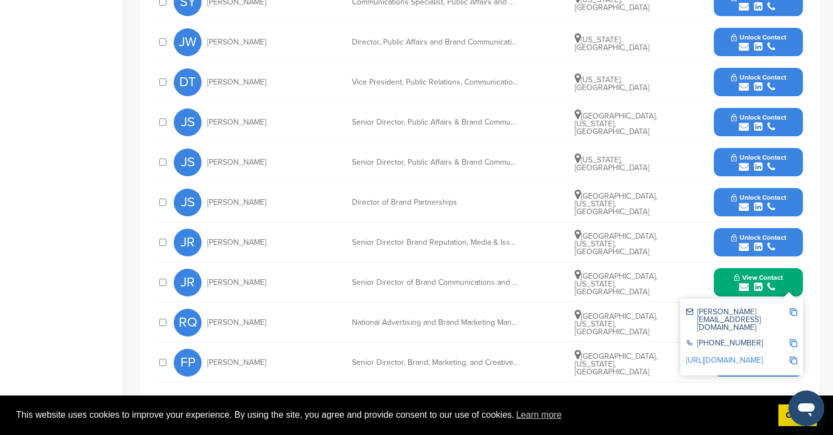
click at [766, 242] on button "Unlock Contact" at bounding box center [759, 242] width 82 height 33
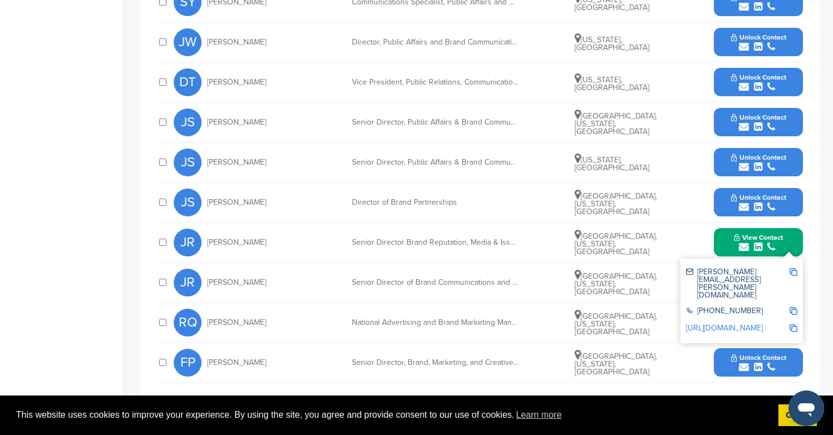
click at [760, 186] on button "Unlock Contact" at bounding box center [759, 202] width 82 height 33
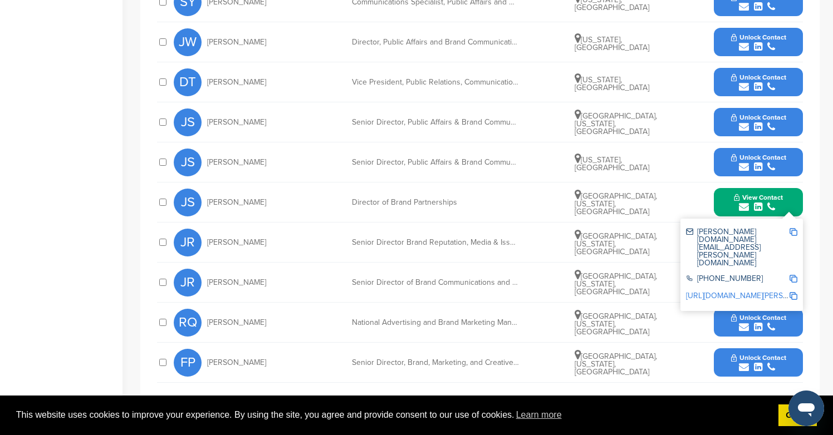
click at [758, 154] on span "Unlock Contact" at bounding box center [758, 158] width 55 height 8
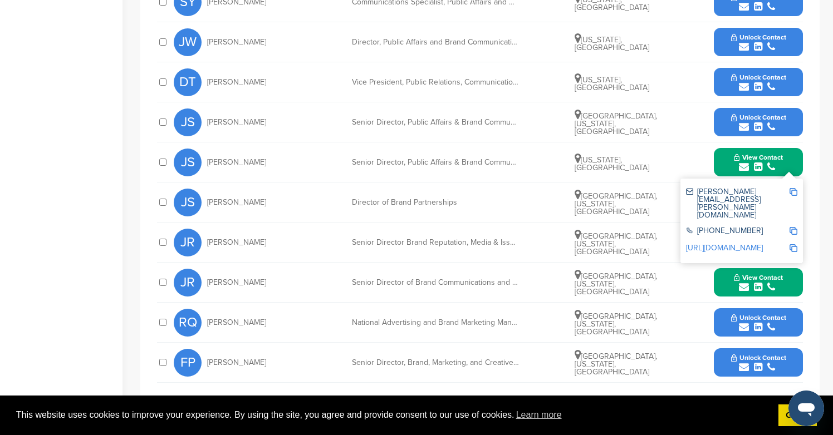
click at [758, 122] on icon "submit" at bounding box center [758, 127] width 8 height 10
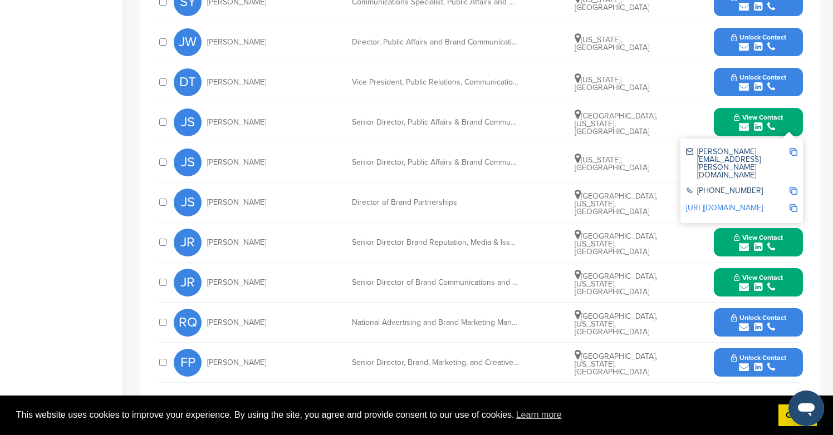
click at [754, 82] on icon "submit" at bounding box center [758, 87] width 8 height 10
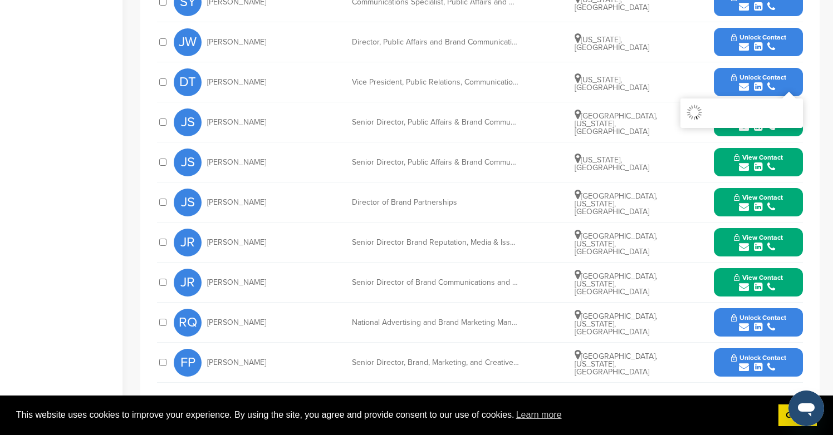
click at [751, 42] on div "submit" at bounding box center [758, 47] width 55 height 11
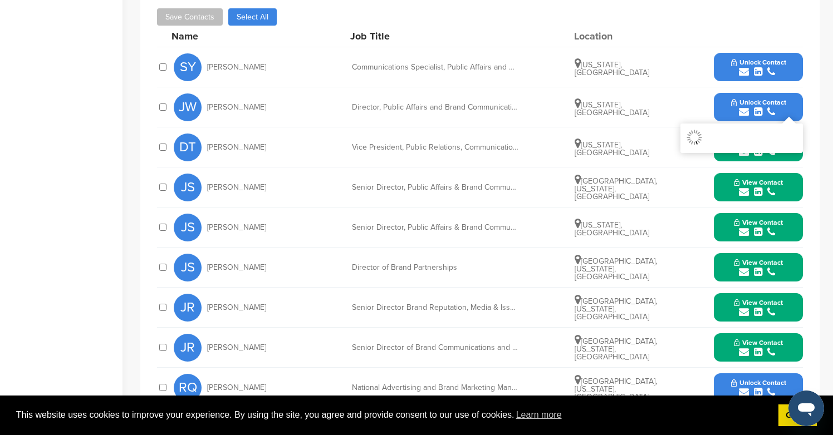
scroll to position [424, 0]
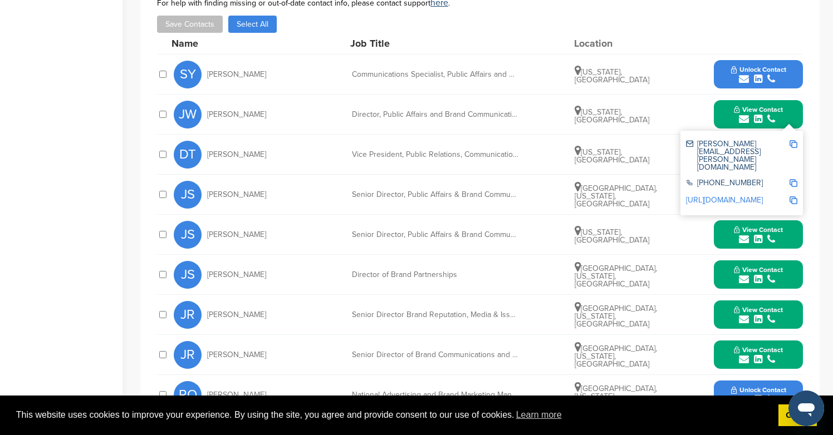
click at [759, 66] on span "Unlock Contact" at bounding box center [758, 70] width 55 height 8
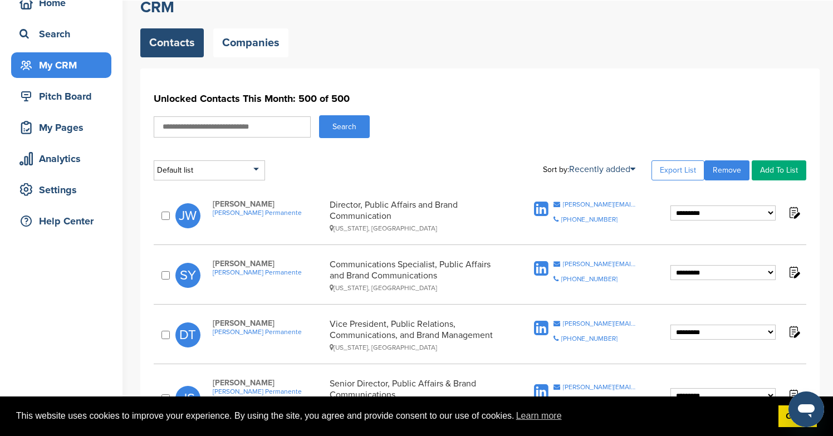
scroll to position [84, 0]
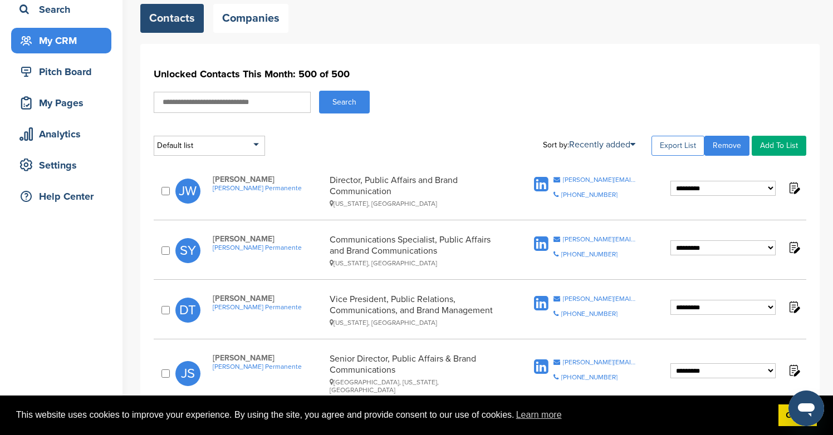
click at [676, 139] on link "Export List" at bounding box center [677, 146] width 53 height 20
